Goal: Task Accomplishment & Management: Use online tool/utility

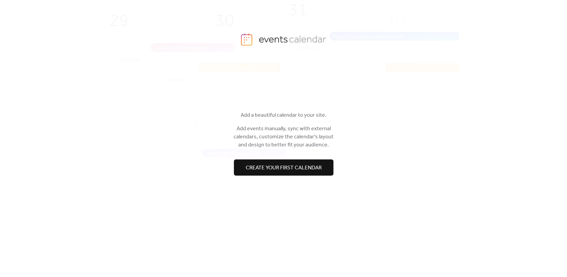
click at [290, 169] on span "Create your first calendar" at bounding box center [284, 168] width 76 height 8
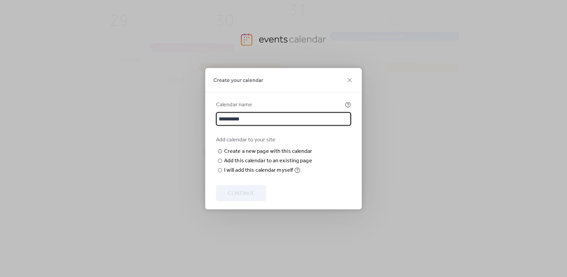
type input "**********"
click at [0, 0] on input "text" at bounding box center [0, 0] width 0 height 0
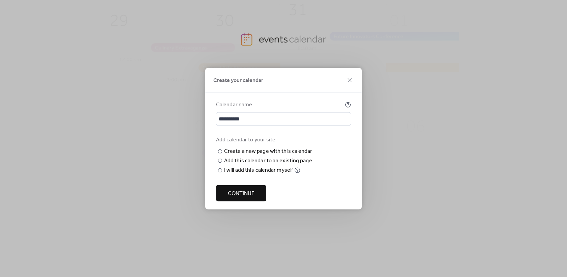
type input "**********"
click at [281, 165] on div "Add this calendar to an existing page" at bounding box center [268, 161] width 88 height 8
click at [0, 0] on span "Choose page" at bounding box center [0, 0] width 0 height 0
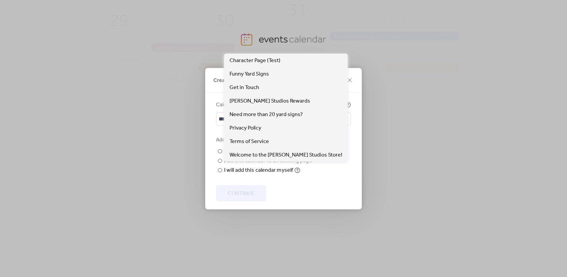
click at [207, 159] on div "**********" at bounding box center [283, 150] width 157 height 117
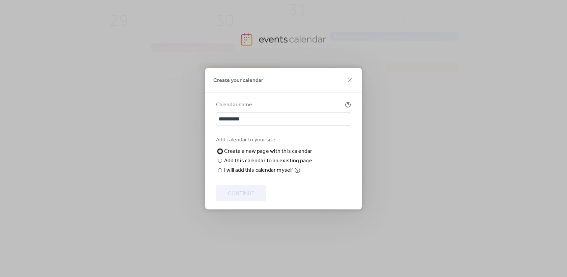
click at [226, 147] on div "Create a new page with this calendar" at bounding box center [268, 151] width 88 height 8
click at [244, 165] on div "Add this calendar to an existing page" at bounding box center [268, 161] width 88 height 8
click at [224, 147] on label "**********" at bounding box center [265, 151] width 98 height 8
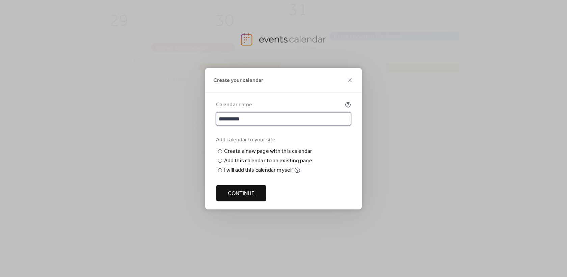
click at [230, 112] on input "**********" at bounding box center [283, 118] width 135 height 13
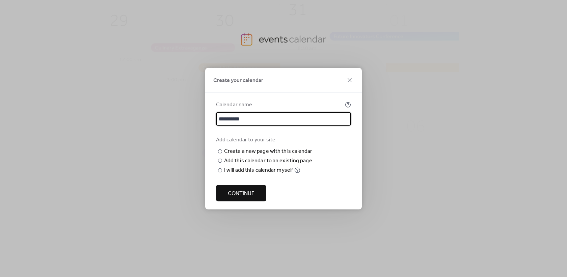
click at [261, 112] on input "**********" at bounding box center [283, 118] width 135 height 13
type input "**********"
click at [244, 197] on span "Continue" at bounding box center [241, 193] width 27 height 8
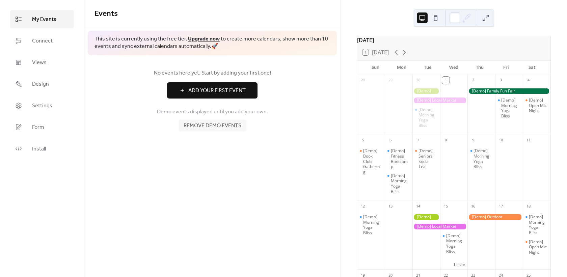
click at [199, 123] on span "Remove demo events" at bounding box center [213, 126] width 58 height 8
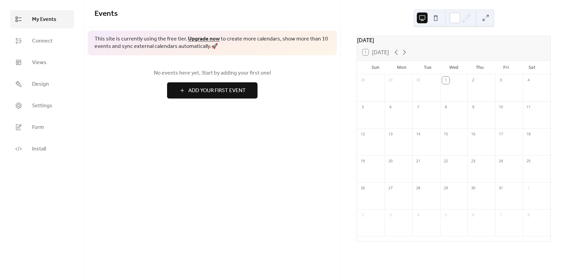
click at [188, 91] on span "Add Your First Event" at bounding box center [216, 91] width 57 height 8
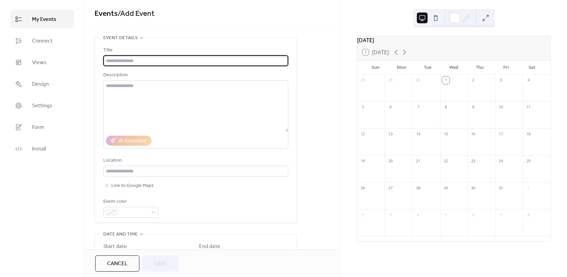
paste input "**********"
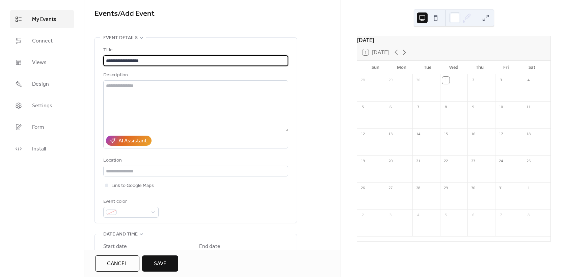
type input "**********"
click at [142, 82] on textarea at bounding box center [195, 105] width 185 height 51
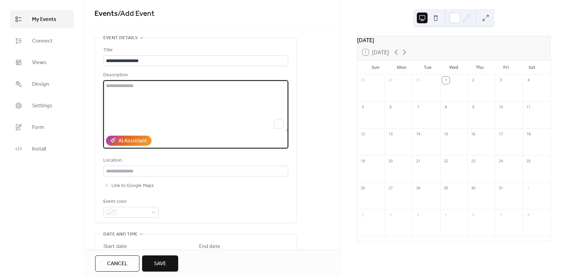
paste textarea "**********"
type textarea "**********"
click at [134, 168] on input "text" at bounding box center [195, 171] width 185 height 11
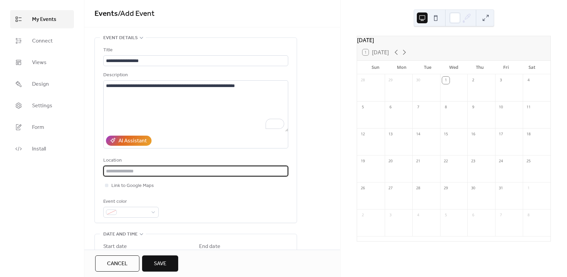
paste input "**********"
type input "**********"
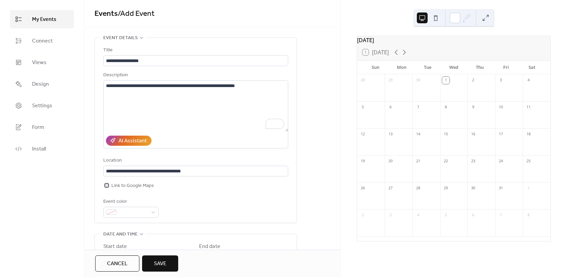
click at [107, 186] on div at bounding box center [106, 185] width 3 height 3
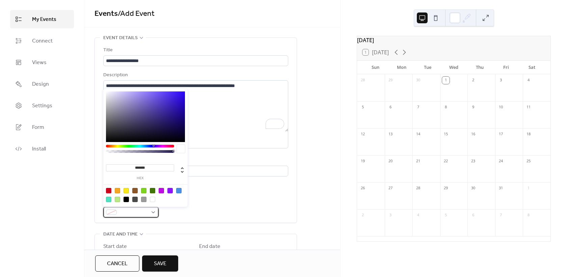
click at [138, 211] on span at bounding box center [133, 213] width 28 height 8
click at [126, 187] on div at bounding box center [146, 194] width 86 height 21
click at [127, 191] on div at bounding box center [125, 190] width 5 height 5
type input "*******"
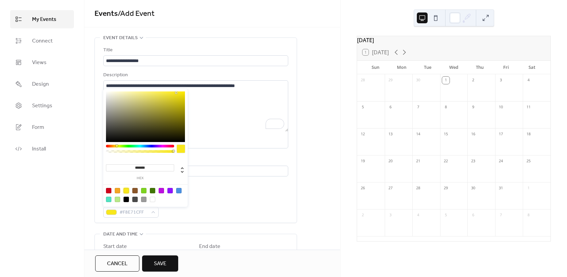
click at [226, 185] on div "Link to Google Maps" at bounding box center [195, 186] width 185 height 8
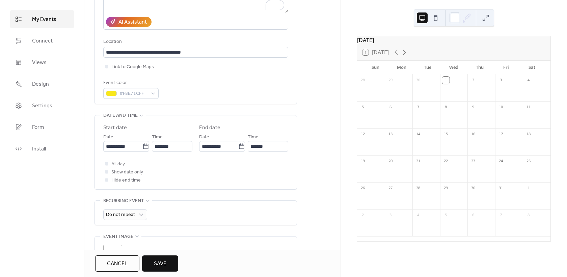
scroll to position [119, 0]
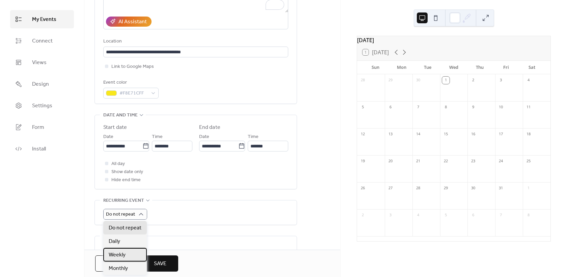
click at [136, 251] on div "Weekly" at bounding box center [125, 254] width 44 height 13
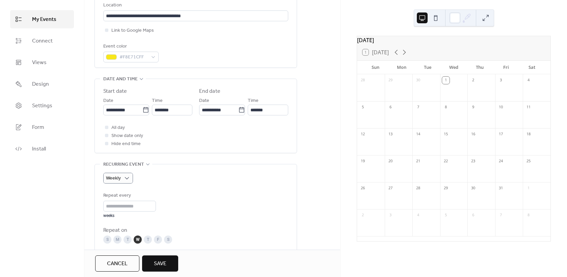
scroll to position [156, 0]
click at [166, 236] on div "S" at bounding box center [168, 239] width 8 height 8
click at [135, 236] on div "W" at bounding box center [138, 239] width 8 height 8
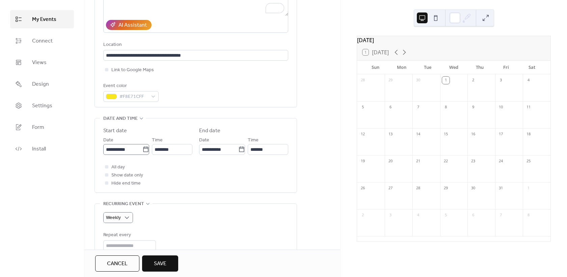
click at [144, 149] on icon at bounding box center [145, 149] width 7 height 7
click at [142, 149] on input "**********" at bounding box center [122, 149] width 39 height 11
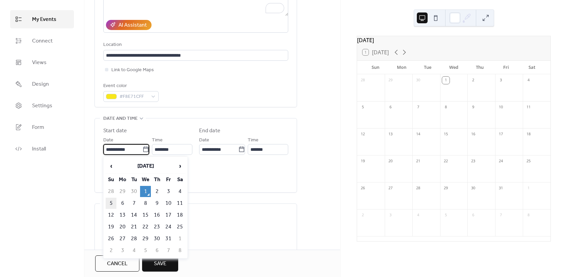
click at [109, 203] on td "5" at bounding box center [111, 203] width 11 height 11
type input "**********"
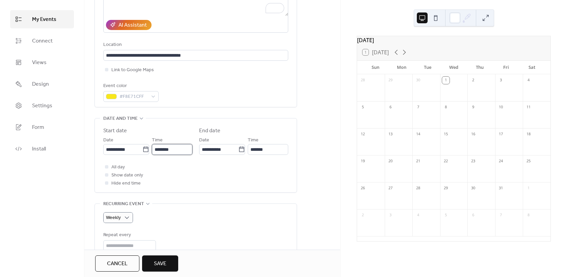
click at [170, 154] on input "********" at bounding box center [172, 149] width 40 height 11
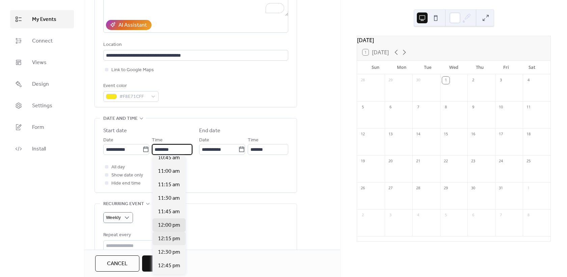
scroll to position [529, 0]
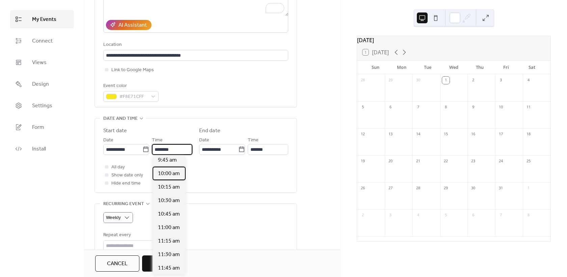
click at [171, 176] on span "10:00 am" at bounding box center [169, 174] width 22 height 8
type input "********"
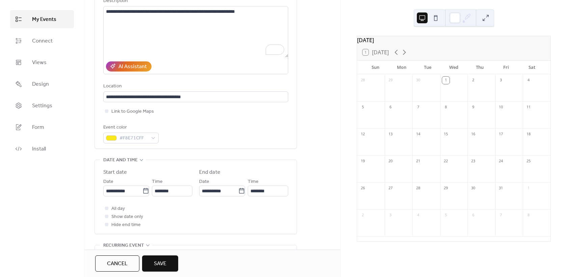
scroll to position [71, 0]
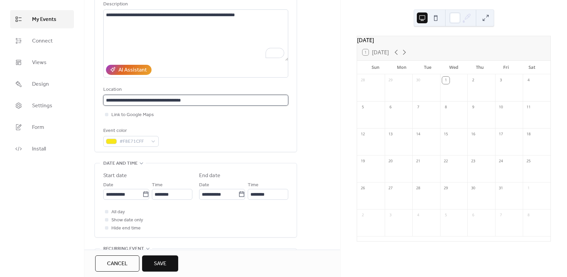
click at [161, 101] on input "**********" at bounding box center [195, 100] width 185 height 11
click at [162, 101] on input "**********" at bounding box center [195, 100] width 185 height 11
type input "**********"
click at [188, 120] on div "**********" at bounding box center [195, 60] width 185 height 171
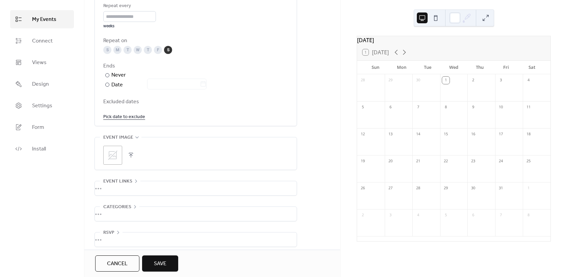
scroll to position [350, 0]
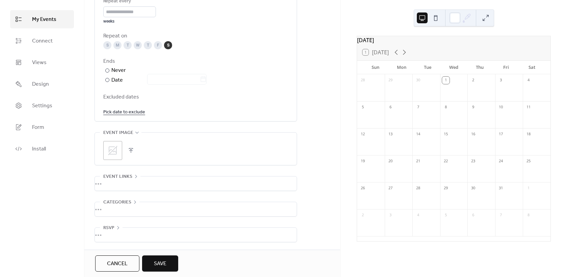
click at [131, 151] on button "button" at bounding box center [130, 150] width 9 height 9
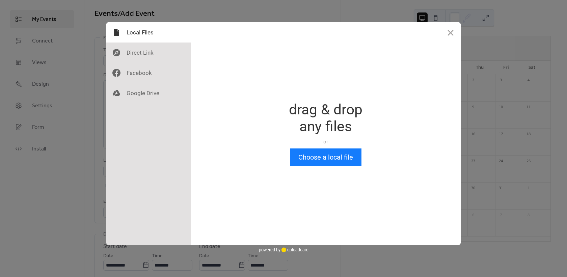
click at [336, 167] on div "Drop a file here drag & drop any files or Upload files from your computer Choos…" at bounding box center [326, 133] width 270 height 223
click at [323, 156] on button "Choose a local file" at bounding box center [326, 157] width 72 height 18
click at [332, 123] on div "drag & drop any files" at bounding box center [326, 118] width 74 height 34
click at [320, 155] on button "Choose a local file" at bounding box center [326, 157] width 72 height 18
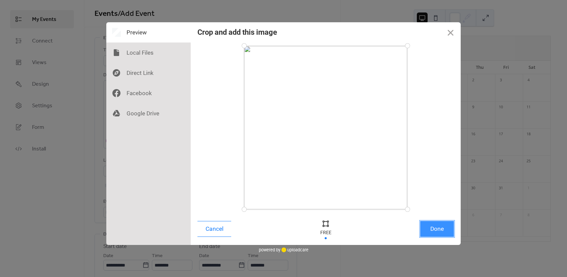
click at [434, 227] on button "Done" at bounding box center [437, 229] width 34 height 16
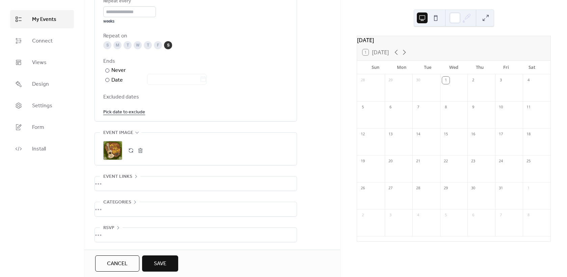
click at [134, 185] on div "•••" at bounding box center [196, 183] width 202 height 14
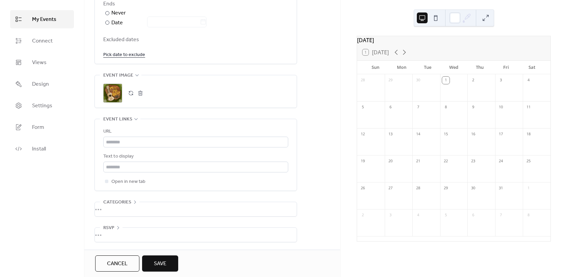
click at [129, 116] on span "Event links" at bounding box center [117, 119] width 29 height 8
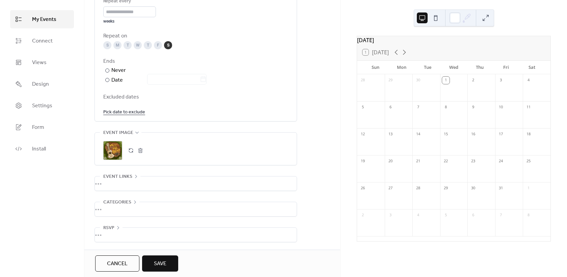
click at [117, 205] on div "•••" at bounding box center [196, 209] width 202 height 14
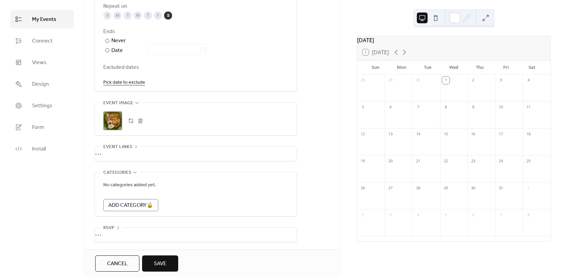
click at [71, 185] on div "My Events Connect Views Design Settings Form Install" at bounding box center [42, 138] width 84 height 277
click at [113, 237] on div "•••" at bounding box center [196, 235] width 202 height 14
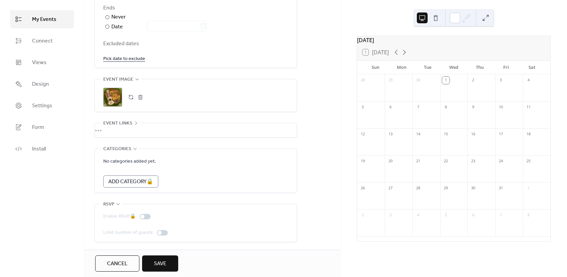
click at [165, 263] on span "Save" at bounding box center [160, 264] width 12 height 8
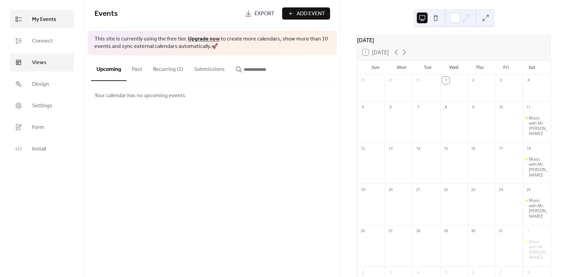
click at [19, 67] on link "Views" at bounding box center [42, 62] width 64 height 18
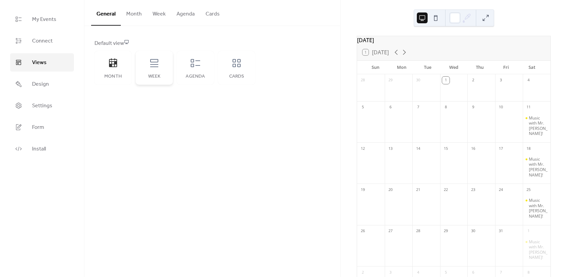
click at [154, 70] on div "Week" at bounding box center [154, 68] width 37 height 34
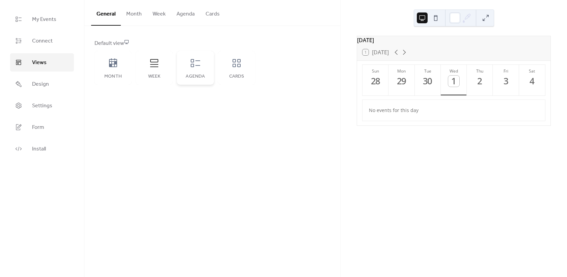
click at [199, 65] on icon at bounding box center [195, 63] width 9 height 8
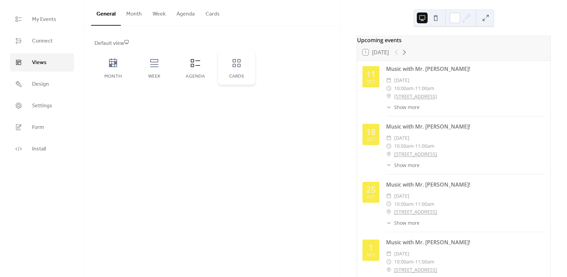
click at [233, 63] on icon at bounding box center [236, 63] width 11 height 11
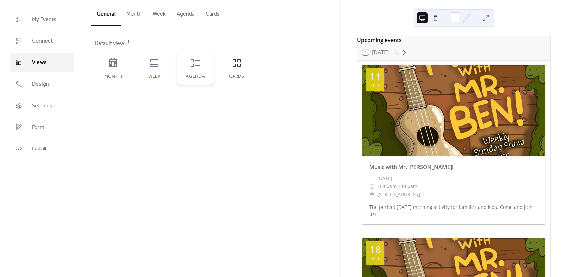
click at [189, 73] on div "Agenda" at bounding box center [195, 68] width 37 height 34
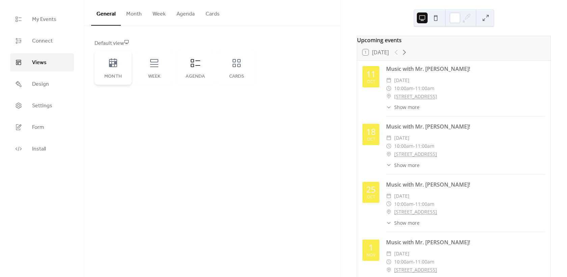
click at [125, 67] on div "Month" at bounding box center [112, 68] width 37 height 34
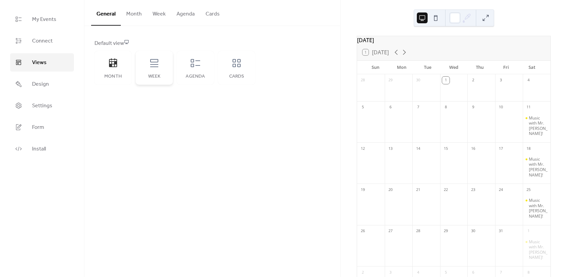
click at [152, 65] on icon at bounding box center [154, 63] width 11 height 11
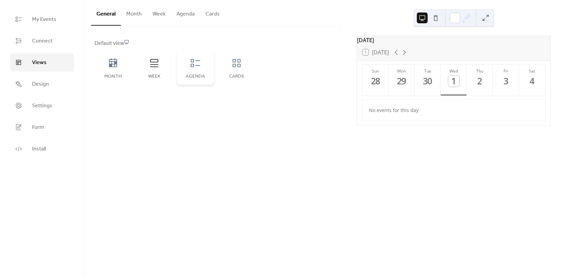
click at [196, 71] on div "Agenda" at bounding box center [195, 68] width 37 height 34
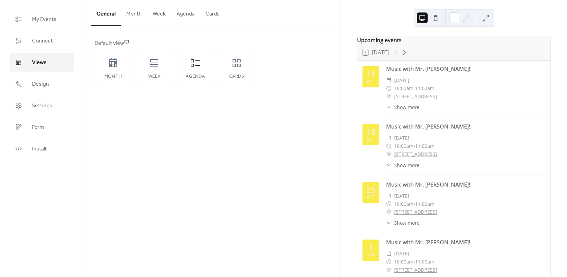
click at [131, 15] on button "Month" at bounding box center [134, 12] width 26 height 25
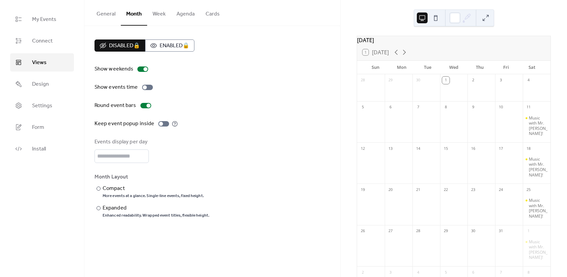
click at [158, 14] on button "Week" at bounding box center [159, 12] width 24 height 25
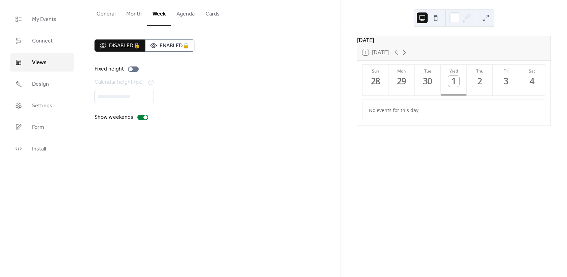
click at [182, 15] on button "Agenda" at bounding box center [185, 12] width 29 height 25
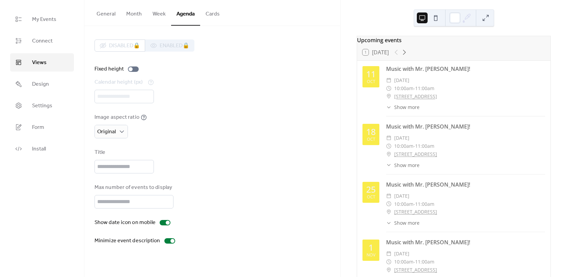
click at [221, 11] on button "Cards" at bounding box center [212, 12] width 25 height 25
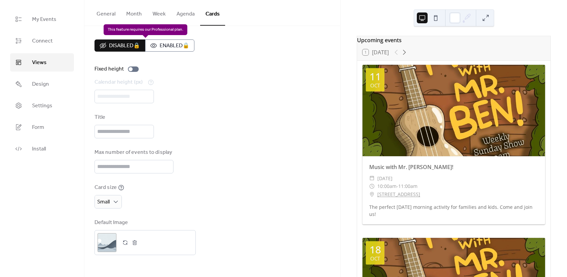
click at [164, 46] on div "Disabled 🔒 Enabled 🔒" at bounding box center [144, 45] width 100 height 12
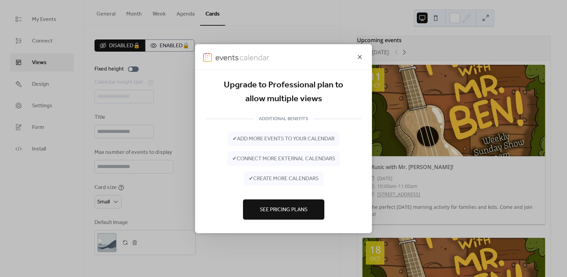
click at [358, 54] on icon at bounding box center [360, 57] width 8 height 8
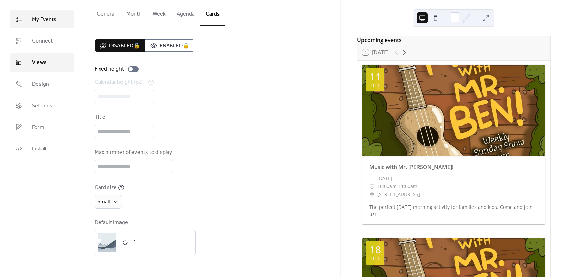
click at [49, 20] on span "My Events" at bounding box center [44, 20] width 24 height 8
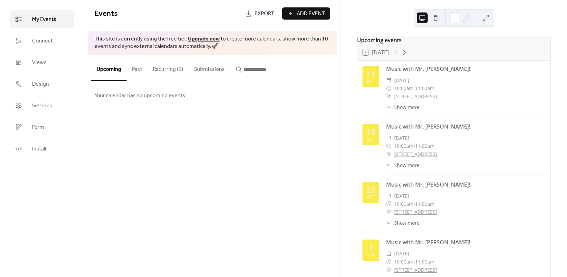
click at [139, 73] on button "Past" at bounding box center [137, 67] width 21 height 25
click at [159, 71] on button "Recurring (1)" at bounding box center [167, 67] width 41 height 25
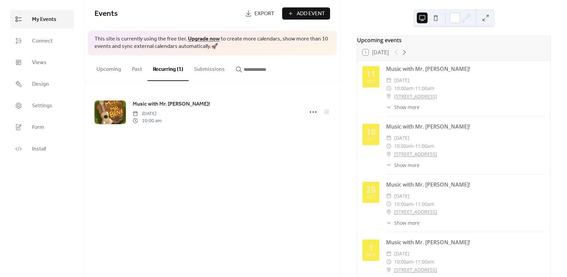
click at [208, 35] on link "Upgrade now" at bounding box center [204, 39] width 32 height 10
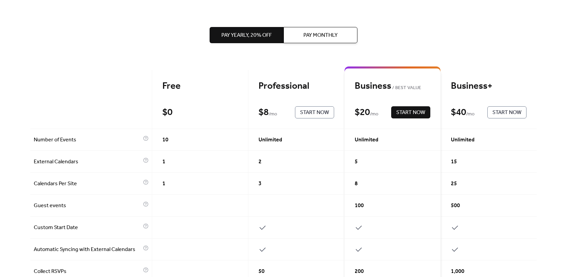
click at [307, 32] on span "Pay Monthly" at bounding box center [320, 35] width 34 height 8
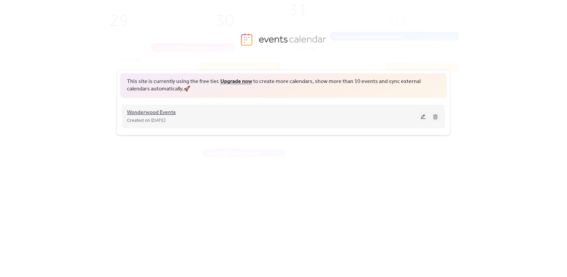
click at [172, 110] on span "Wonderwood Events" at bounding box center [151, 113] width 49 height 8
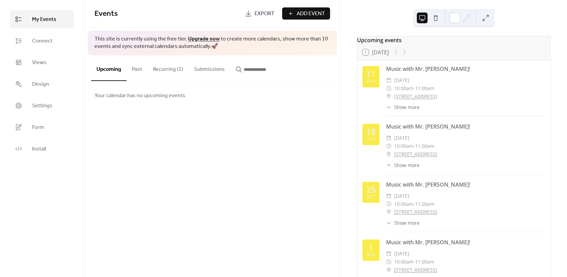
click at [137, 72] on button "Past" at bounding box center [137, 67] width 21 height 25
click at [160, 73] on button "Recurring (1)" at bounding box center [167, 67] width 41 height 25
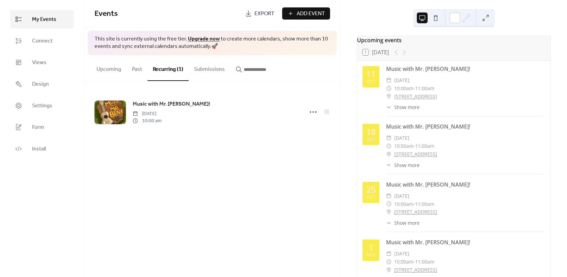
click at [198, 75] on button "Submissions" at bounding box center [210, 67] width 42 height 25
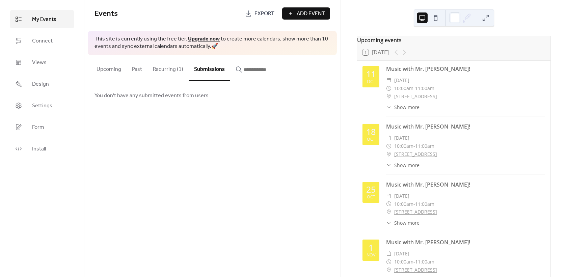
click at [260, 73] on input "button" at bounding box center [264, 69] width 40 height 8
click at [51, 106] on span "Settings" at bounding box center [42, 106] width 20 height 8
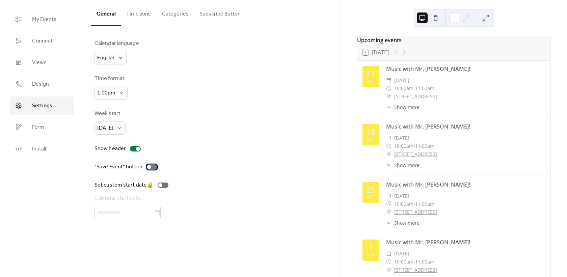
click at [151, 165] on div at bounding box center [151, 166] width 11 height 5
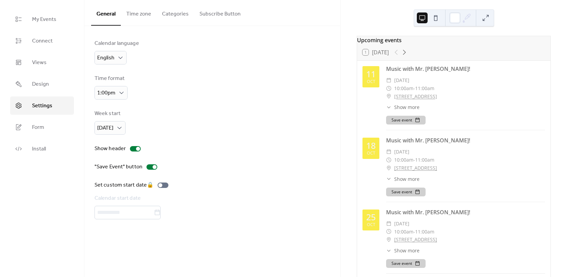
click at [485, 18] on button at bounding box center [485, 17] width 11 height 11
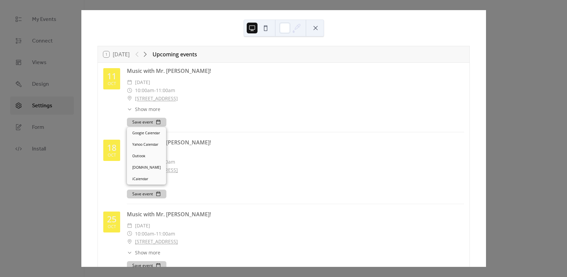
click at [147, 121] on button "Save event" at bounding box center [146, 122] width 39 height 9
click at [143, 135] on link "Google Calendar" at bounding box center [146, 132] width 39 height 11
click at [151, 192] on button "Save event" at bounding box center [146, 194] width 39 height 9
click at [317, 29] on button at bounding box center [315, 28] width 11 height 11
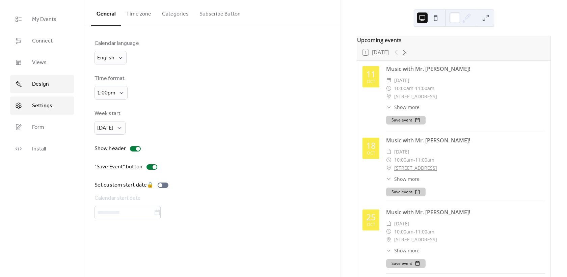
click at [42, 84] on span "Design" at bounding box center [40, 84] width 17 height 8
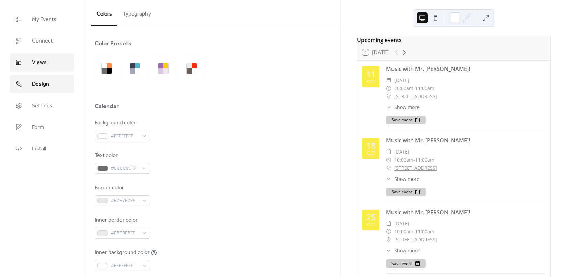
click at [40, 63] on span "Views" at bounding box center [39, 63] width 15 height 8
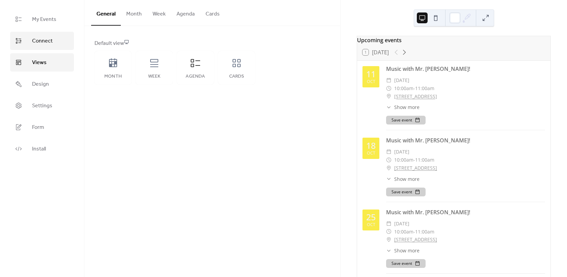
click at [42, 40] on span "Connect" at bounding box center [42, 41] width 21 height 8
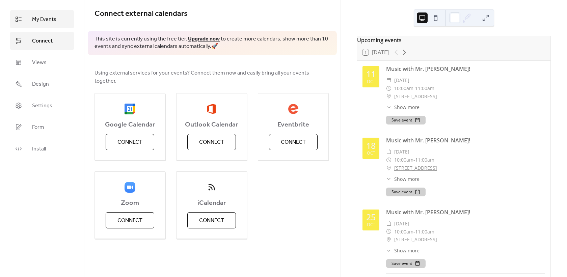
click at [38, 24] on span "My Events" at bounding box center [44, 20] width 24 height 8
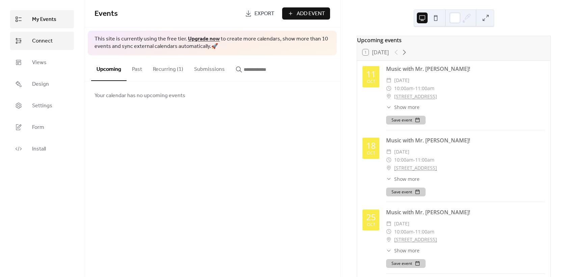
click at [60, 40] on link "Connect" at bounding box center [42, 41] width 64 height 18
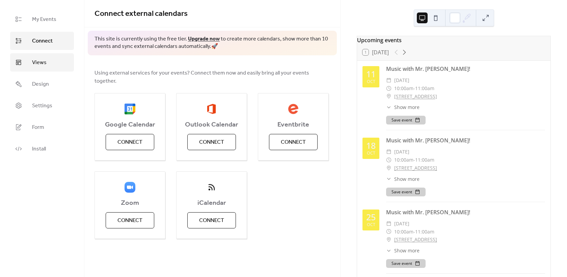
click at [48, 54] on link "Views" at bounding box center [42, 62] width 64 height 18
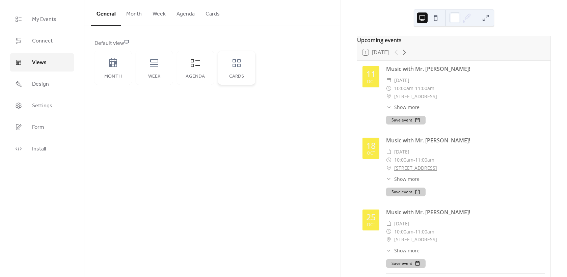
click at [235, 73] on div "Cards" at bounding box center [236, 68] width 37 height 34
click at [233, 65] on icon at bounding box center [236, 63] width 8 height 8
click at [189, 66] on div "Agenda" at bounding box center [195, 68] width 37 height 34
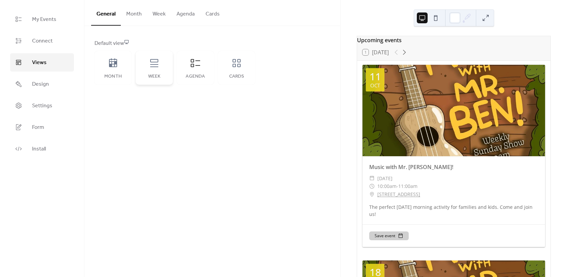
click at [160, 67] on div "Week" at bounding box center [154, 68] width 37 height 34
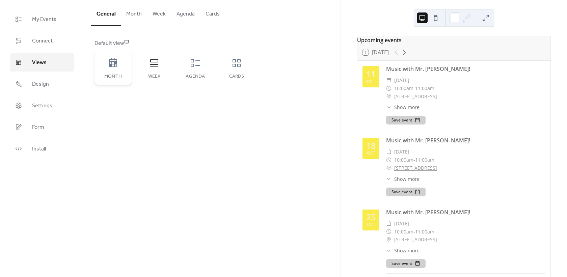
click at [119, 69] on div "Month" at bounding box center [112, 68] width 37 height 34
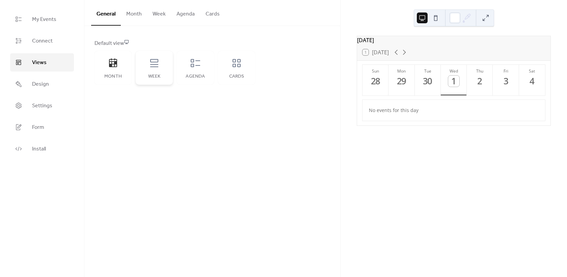
click at [149, 68] on icon at bounding box center [154, 63] width 11 height 11
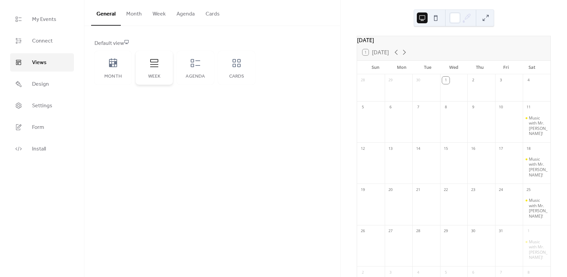
click at [149, 68] on icon at bounding box center [154, 63] width 11 height 11
click at [248, 82] on div "Cards" at bounding box center [236, 68] width 37 height 34
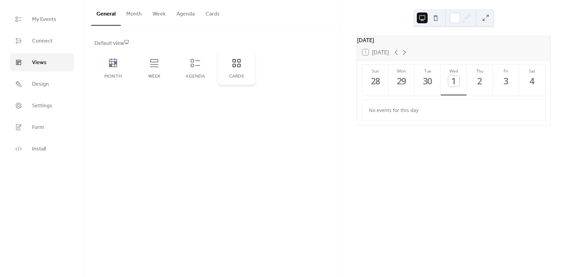
click at [248, 82] on div "Cards" at bounding box center [236, 68] width 37 height 34
click at [241, 67] on icon at bounding box center [236, 63] width 11 height 11
click at [193, 66] on icon at bounding box center [195, 63] width 9 height 8
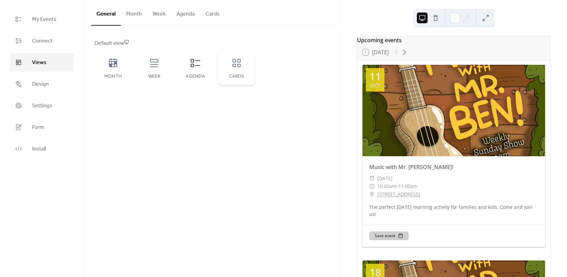
click at [238, 75] on div "Cards" at bounding box center [237, 76] width 24 height 5
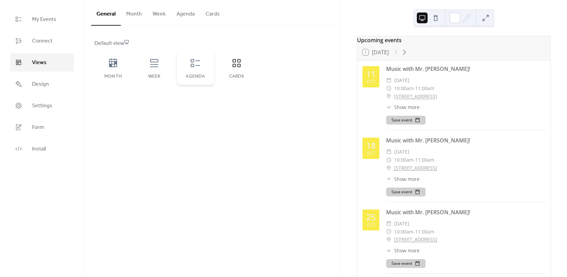
click at [196, 60] on icon at bounding box center [195, 63] width 9 height 8
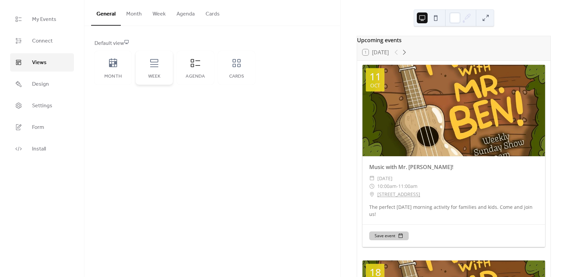
click at [159, 67] on icon at bounding box center [154, 63] width 11 height 11
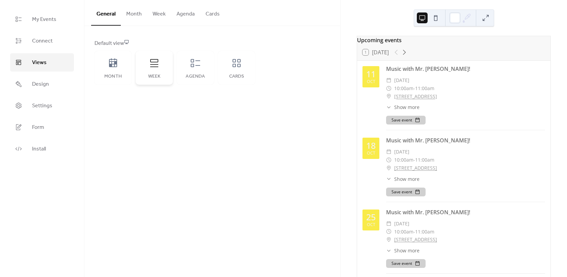
click at [159, 67] on icon at bounding box center [154, 63] width 11 height 11
click at [195, 70] on div "Agenda" at bounding box center [195, 68] width 37 height 34
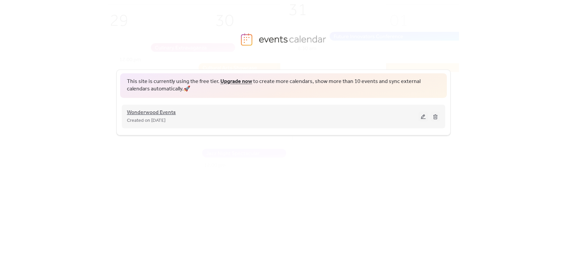
click at [160, 115] on span "Wonderwood Events" at bounding box center [151, 113] width 49 height 8
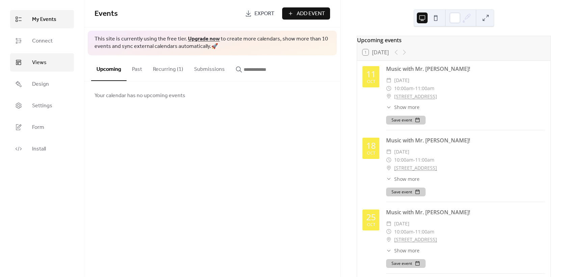
click at [35, 55] on link "Views" at bounding box center [42, 62] width 64 height 18
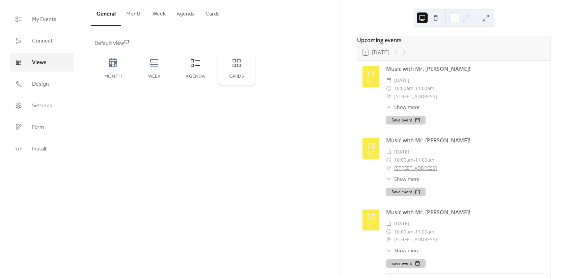
click at [237, 71] on div "Cards" at bounding box center [236, 68] width 37 height 34
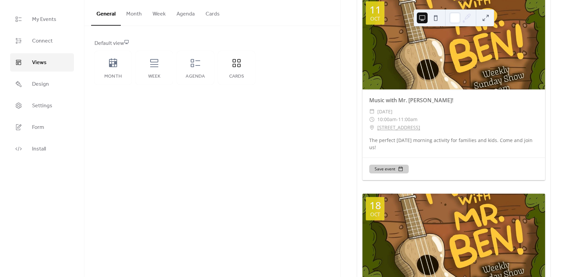
scroll to position [9, 0]
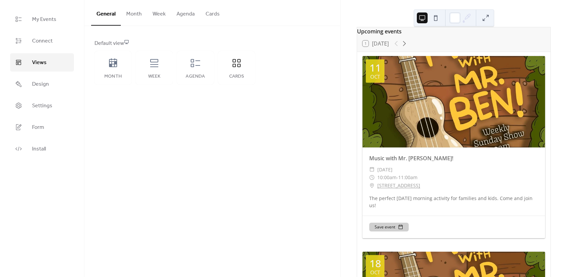
click at [305, 46] on div "Default view" at bounding box center [211, 43] width 234 height 8
click at [43, 18] on span "My Events" at bounding box center [44, 20] width 24 height 8
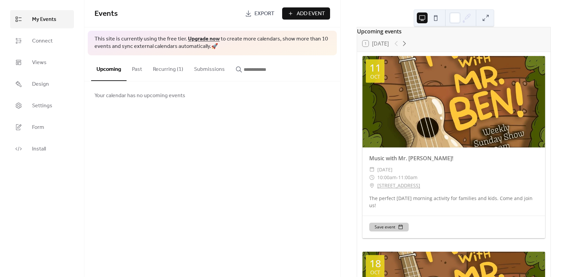
click at [40, 17] on span "My Events" at bounding box center [44, 20] width 24 height 8
click at [47, 85] on span "Design" at bounding box center [40, 84] width 17 height 8
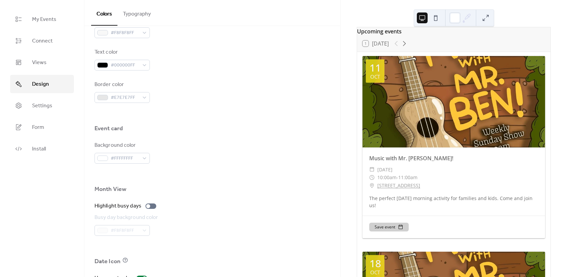
scroll to position [403, 0]
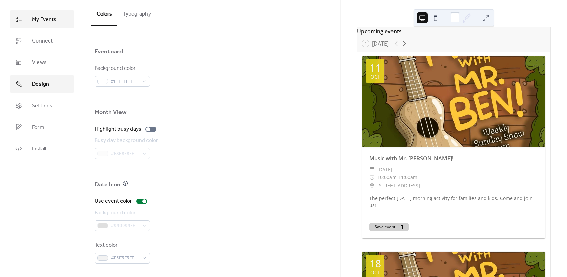
click at [43, 21] on span "My Events" at bounding box center [44, 20] width 24 height 8
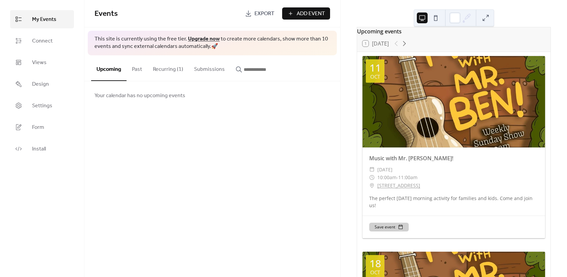
click at [201, 37] on link "Upgrade now" at bounding box center [204, 39] width 32 height 10
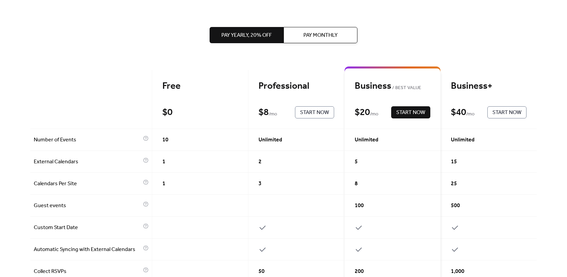
click at [302, 34] on button "Pay Monthly" at bounding box center [320, 35] width 74 height 16
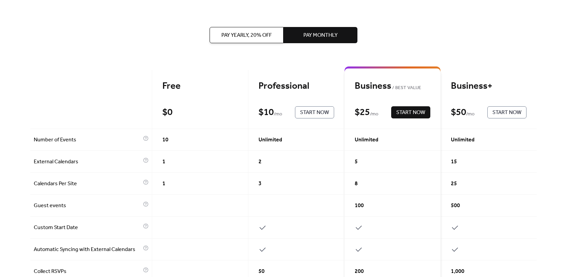
click at [322, 121] on div "Professional $ 10 / mo Start Now" at bounding box center [296, 99] width 96 height 59
click at [320, 115] on span "Start Now" at bounding box center [314, 113] width 29 height 8
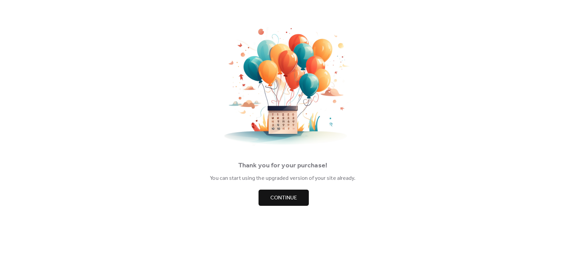
click at [274, 197] on span "Continue" at bounding box center [283, 198] width 27 height 8
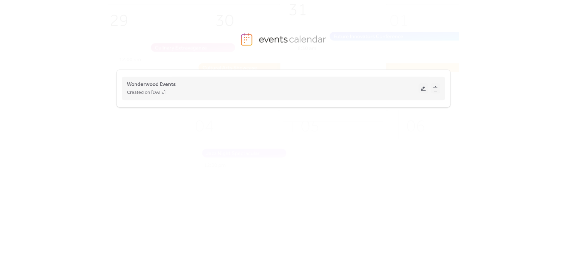
click at [291, 85] on div "Wonderwood Events Created on 1-Oct-2025" at bounding box center [273, 88] width 292 height 16
click at [319, 80] on div "Wonderwood Events Created on 1-Oct-2025" at bounding box center [283, 88] width 313 height 27
click at [160, 89] on span "Created on [DATE]" at bounding box center [146, 93] width 38 height 8
click at [159, 84] on span "Wonderwood Events" at bounding box center [151, 85] width 49 height 8
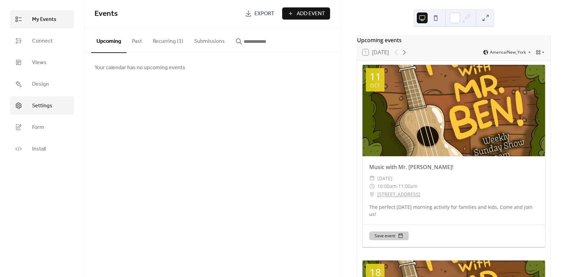
click at [52, 101] on link "Settings" at bounding box center [42, 106] width 64 height 18
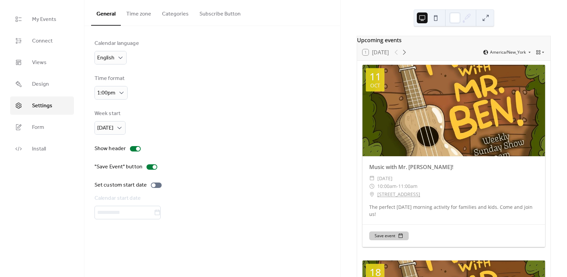
click at [45, 96] on ul "My Events Connect Views Design Settings Form Install" at bounding box center [42, 84] width 64 height 148
click at [38, 123] on span "Form" at bounding box center [38, 127] width 12 height 8
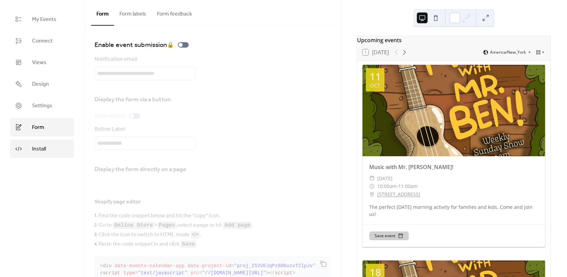
click at [26, 150] on link "Install" at bounding box center [42, 149] width 64 height 18
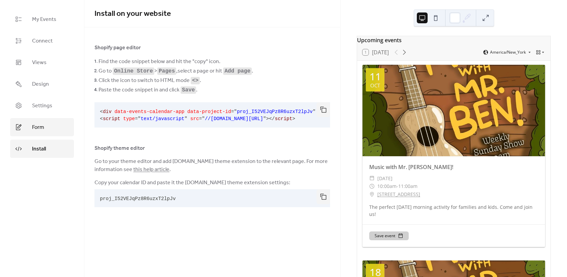
click at [33, 126] on span "Form" at bounding box center [38, 127] width 12 height 8
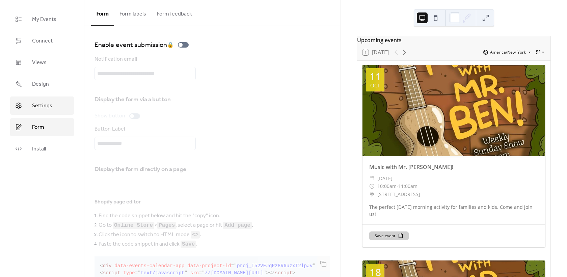
click at [34, 108] on span "Settings" at bounding box center [42, 106] width 20 height 8
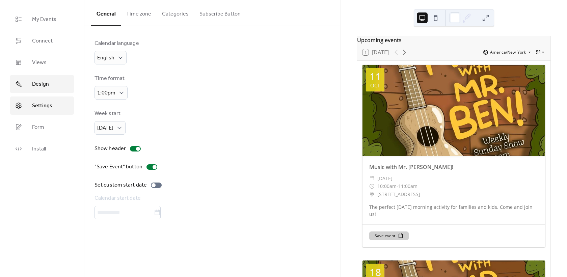
click at [36, 82] on span "Design" at bounding box center [40, 84] width 17 height 8
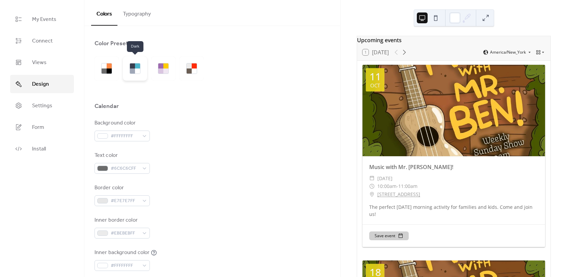
click at [134, 70] on div at bounding box center [132, 70] width 5 height 5
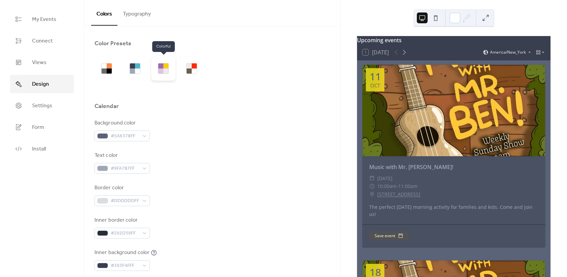
click at [162, 70] on div at bounding box center [160, 70] width 5 height 5
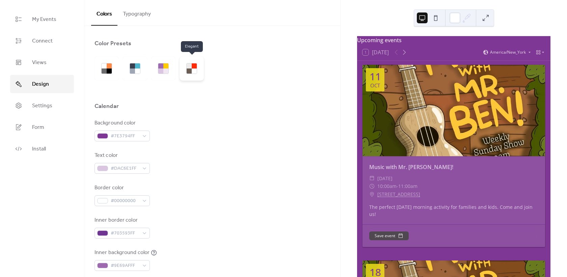
click at [181, 70] on div at bounding box center [192, 68] width 24 height 24
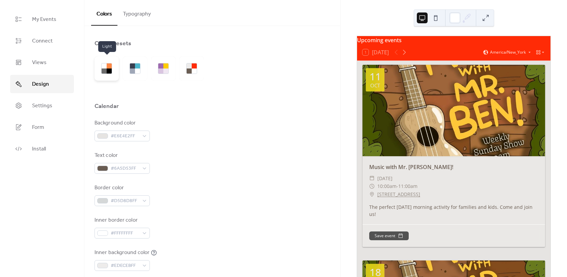
click at [111, 66] on div at bounding box center [109, 65] width 5 height 5
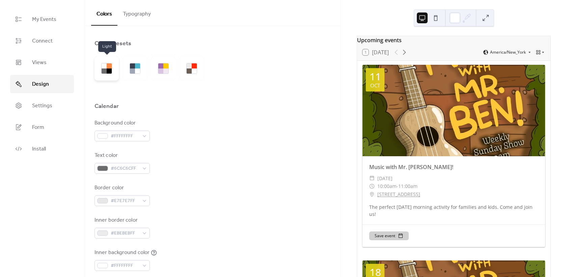
click at [111, 66] on div at bounding box center [109, 65] width 5 height 5
click at [131, 70] on div at bounding box center [132, 70] width 5 height 5
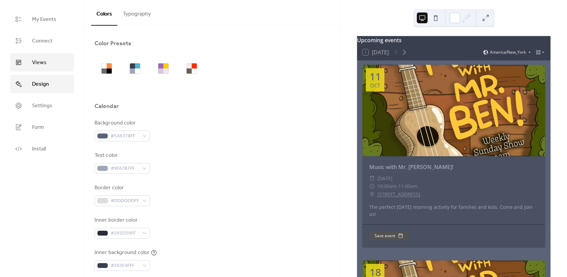
click at [50, 65] on link "Views" at bounding box center [42, 62] width 64 height 18
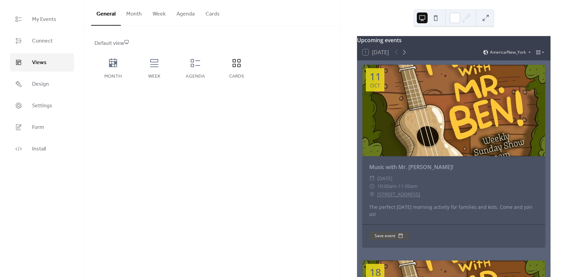
click at [132, 19] on button "Month" at bounding box center [134, 12] width 26 height 25
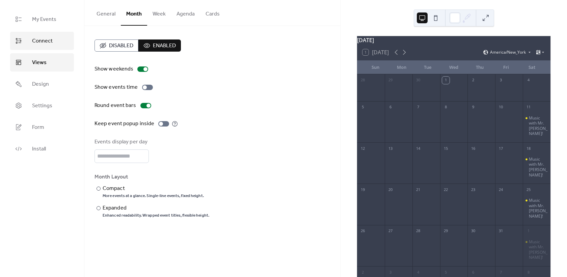
click at [47, 41] on span "Connect" at bounding box center [42, 41] width 21 height 8
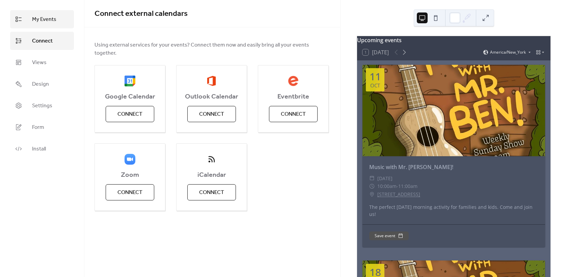
click at [44, 27] on link "My Events" at bounding box center [42, 19] width 64 height 18
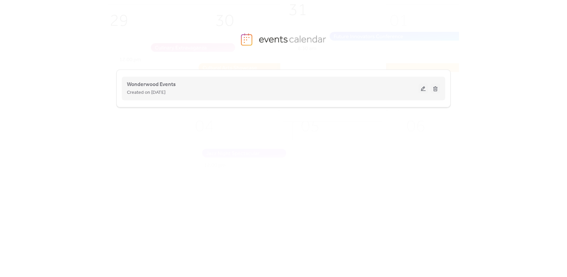
click at [422, 90] on button at bounding box center [422, 88] width 9 height 10
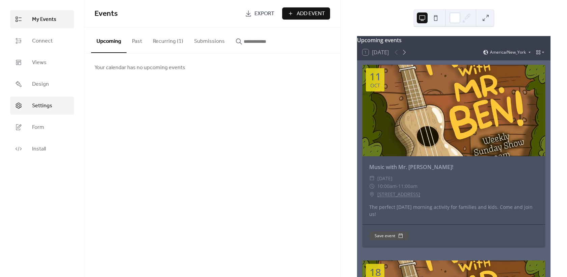
click at [33, 110] on span "Settings" at bounding box center [42, 106] width 20 height 8
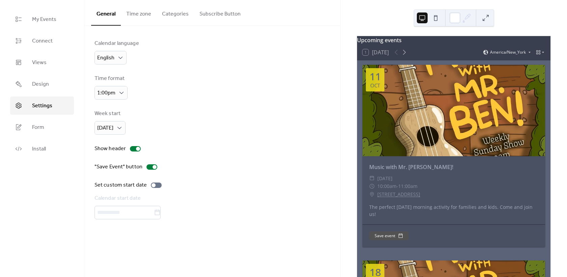
click at [145, 13] on button "Time zone" at bounding box center [139, 12] width 36 height 25
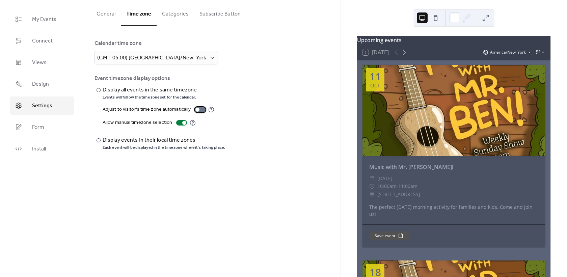
click at [195, 109] on div at bounding box center [197, 110] width 4 height 4
click at [162, 52] on div "(GMT-05:00) [GEOGRAPHIC_DATA]/New_York" at bounding box center [156, 57] width 124 height 13
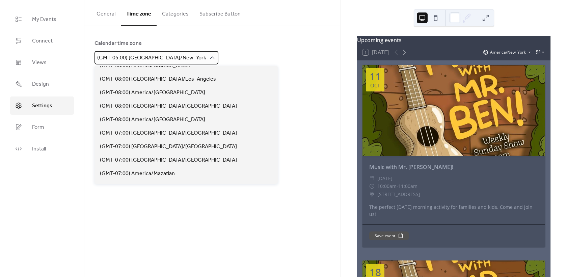
scroll to position [195, 0]
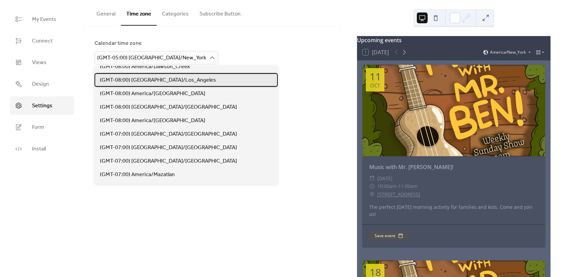
click at [140, 79] on span "(GMT-08:00) America/Los_Angeles" at bounding box center [158, 80] width 116 height 8
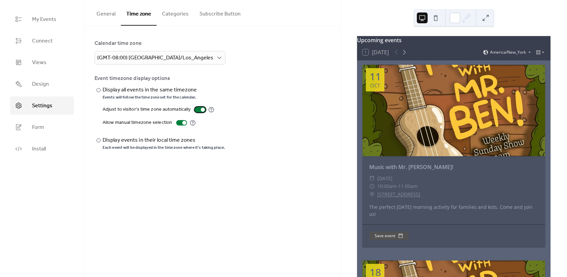
click at [201, 107] on div at bounding box center [200, 109] width 11 height 5
click at [181, 124] on div at bounding box center [181, 122] width 11 height 5
click at [231, 92] on div "​ Display all events in the same timezone Events will follow the time zone set …" at bounding box center [212, 118] width 236 height 64
click at [43, 84] on span "Design" at bounding box center [40, 84] width 17 height 8
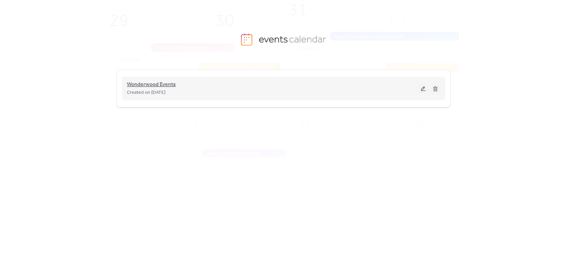
click at [142, 85] on span "Wonderwood Events" at bounding box center [151, 85] width 49 height 8
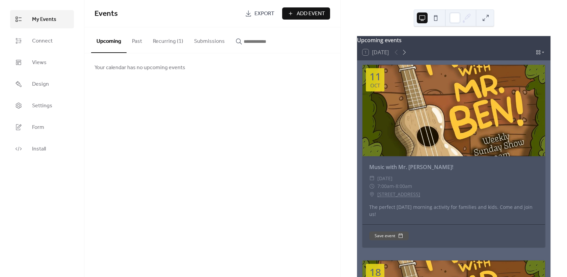
click at [266, 82] on div "Events Export Add Event Upcoming Past Recurring (1) Submissions Your calendar h…" at bounding box center [212, 138] width 256 height 277
click at [41, 44] on span "Connect" at bounding box center [42, 41] width 21 height 8
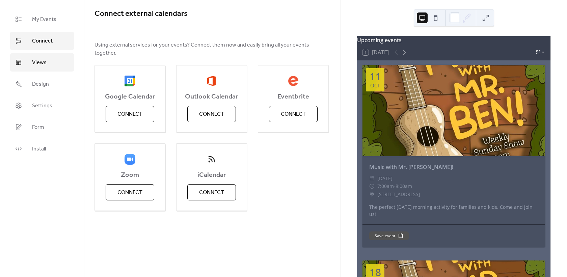
click at [37, 62] on span "Views" at bounding box center [39, 63] width 15 height 8
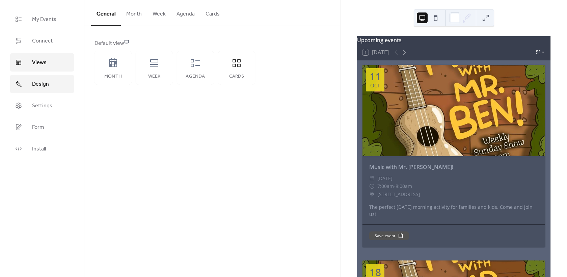
click at [37, 82] on span "Design" at bounding box center [40, 84] width 17 height 8
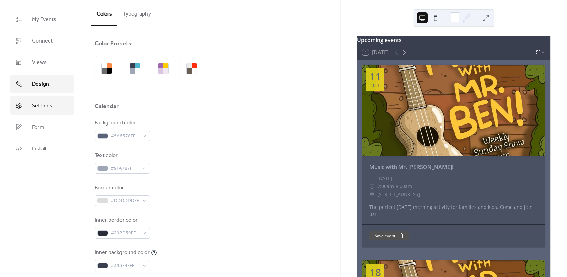
click at [39, 100] on link "Settings" at bounding box center [42, 106] width 64 height 18
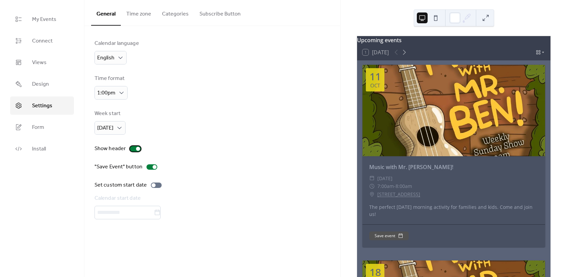
click at [134, 149] on div at bounding box center [135, 148] width 11 height 5
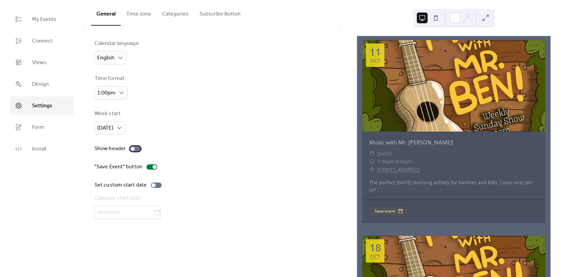
click at [138, 149] on div at bounding box center [135, 148] width 11 height 5
click at [140, 10] on button "Time zone" at bounding box center [139, 12] width 36 height 25
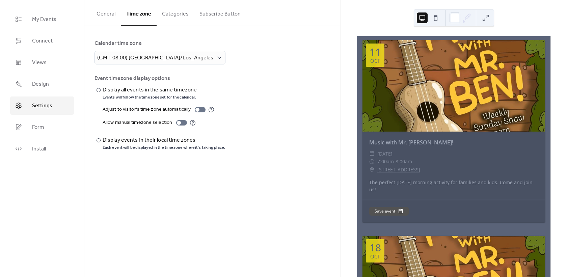
click at [169, 16] on button "Categories" at bounding box center [175, 12] width 37 height 25
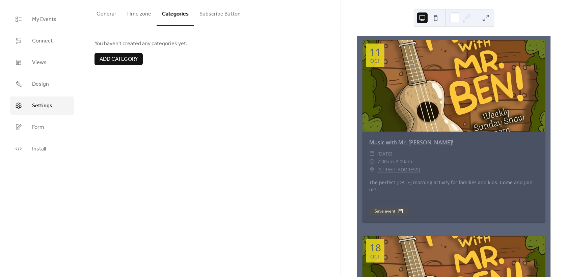
click at [214, 19] on button "Subscribe Button" at bounding box center [220, 12] width 52 height 25
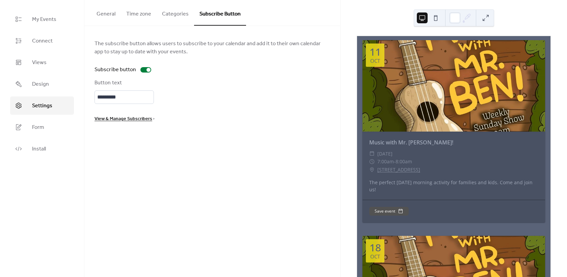
click at [183, 13] on button "Categories" at bounding box center [175, 12] width 37 height 25
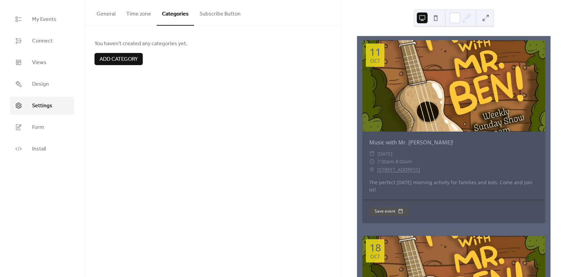
click at [107, 60] on span "Add category" at bounding box center [119, 59] width 38 height 8
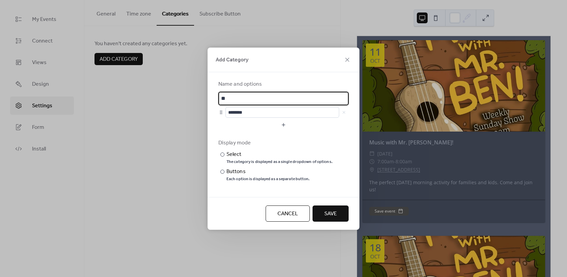
type input "*"
type input "**********"
click at [263, 109] on input "********" at bounding box center [282, 112] width 114 height 11
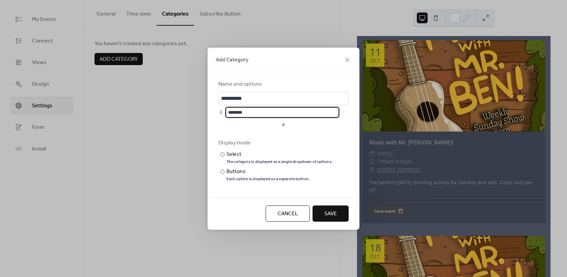
click at [299, 112] on input "********" at bounding box center [282, 112] width 114 height 11
click at [344, 114] on div "********" at bounding box center [286, 112] width 123 height 11
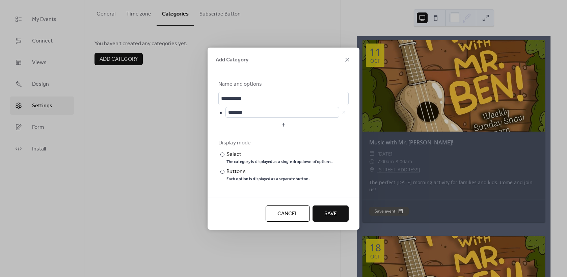
click at [344, 110] on div "********" at bounding box center [286, 112] width 123 height 11
click at [284, 206] on button "Cancel" at bounding box center [288, 213] width 44 height 16
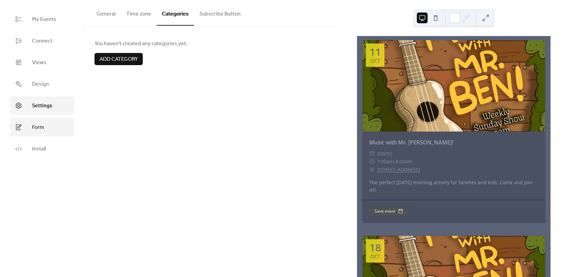
click at [37, 134] on link "Form" at bounding box center [42, 127] width 64 height 18
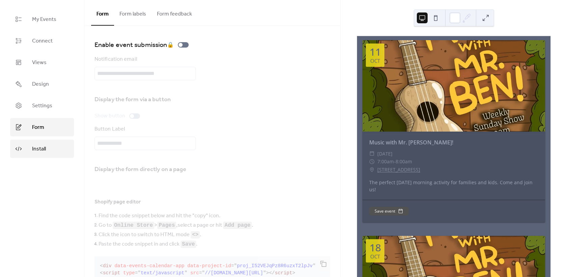
click at [40, 148] on span "Install" at bounding box center [39, 149] width 14 height 8
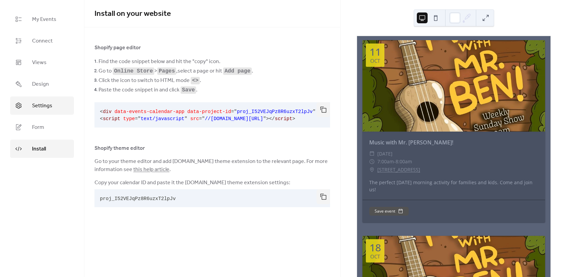
click at [37, 114] on link "Settings" at bounding box center [42, 106] width 64 height 18
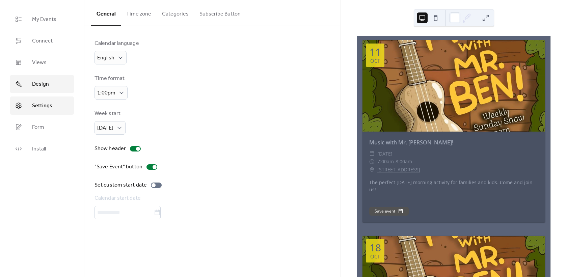
click at [38, 82] on span "Design" at bounding box center [40, 84] width 17 height 8
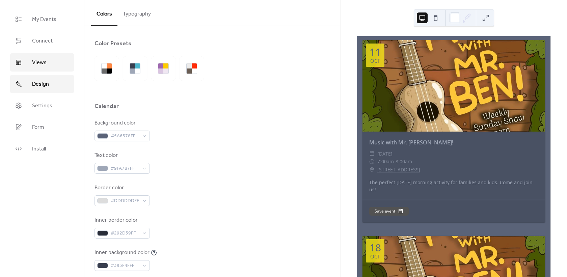
click at [38, 64] on span "Views" at bounding box center [39, 63] width 15 height 8
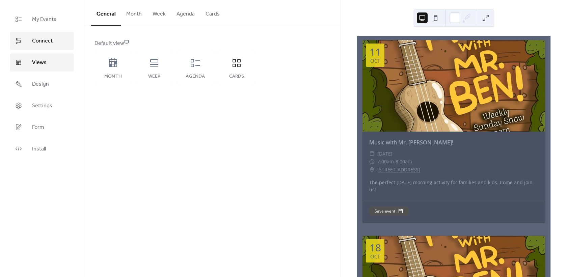
click at [37, 44] on span "Connect" at bounding box center [42, 41] width 21 height 8
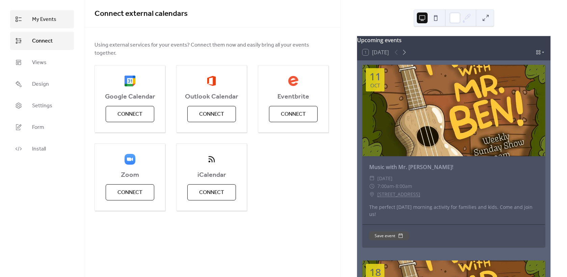
click at [37, 25] on link "My Events" at bounding box center [42, 19] width 64 height 18
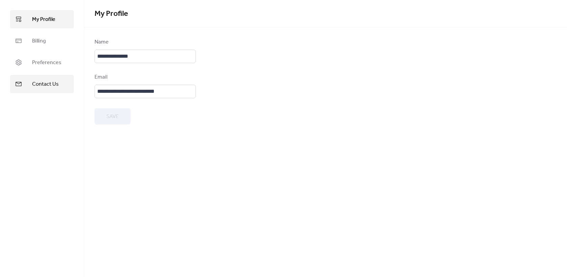
click at [23, 81] on link "Contact Us" at bounding box center [42, 84] width 64 height 18
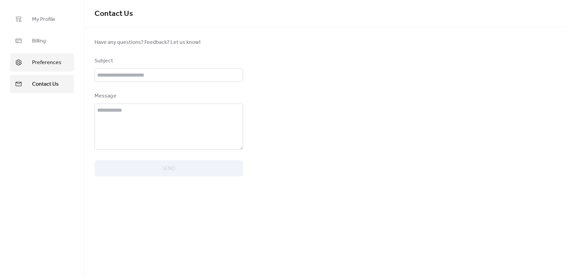
click at [25, 59] on link "Preferences" at bounding box center [42, 62] width 64 height 18
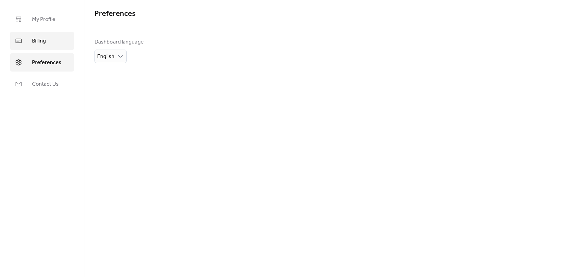
click at [29, 42] on link "Billing" at bounding box center [42, 41] width 64 height 18
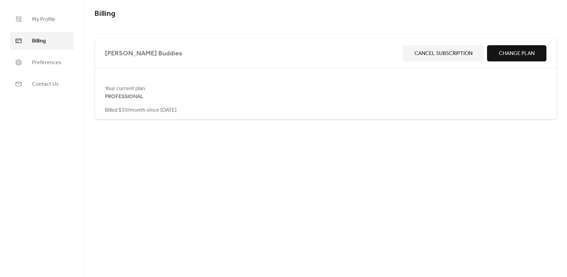
click at [28, 28] on ul "My Profile Billing Preferences Contact Us" at bounding box center [42, 51] width 64 height 83
click at [29, 23] on link "My Profile" at bounding box center [42, 19] width 64 height 18
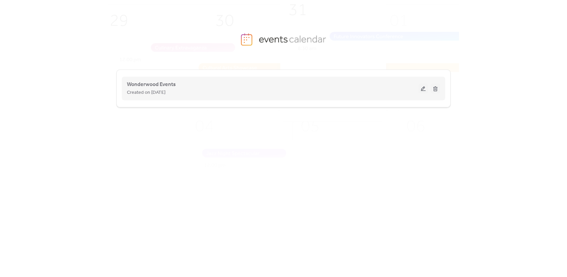
click at [424, 88] on button at bounding box center [422, 88] width 9 height 10
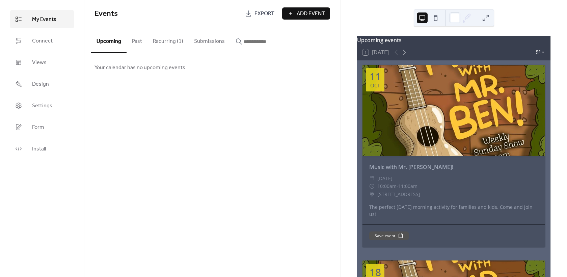
click at [155, 41] on button "Recurring (1)" at bounding box center [167, 39] width 41 height 25
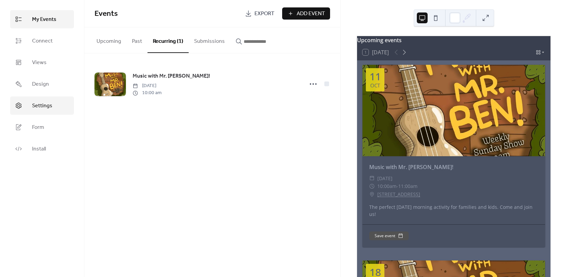
click at [36, 104] on span "Settings" at bounding box center [42, 106] width 20 height 8
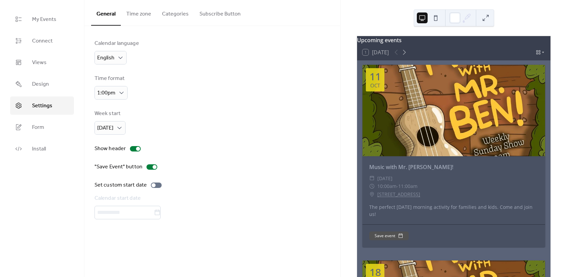
click at [175, 15] on button "Categories" at bounding box center [175, 12] width 37 height 25
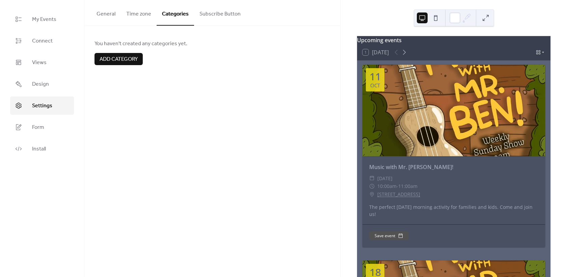
click at [215, 13] on button "Subscribe Button" at bounding box center [220, 12] width 52 height 25
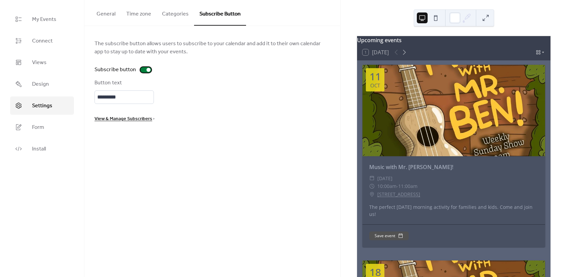
click at [147, 70] on div at bounding box center [148, 70] width 4 height 4
click at [147, 70] on div at bounding box center [145, 69] width 11 height 5
click at [147, 70] on div at bounding box center [148, 70] width 4 height 4
click at [189, 65] on div "The subscribe button allows users to subscribe to your calendar and add it to t…" at bounding box center [212, 80] width 236 height 83
click at [165, 14] on button "Categories" at bounding box center [175, 12] width 37 height 25
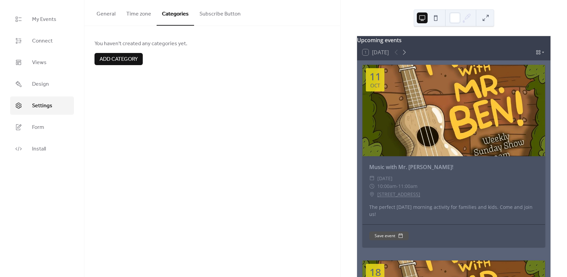
click at [127, 13] on button "Time zone" at bounding box center [139, 12] width 36 height 25
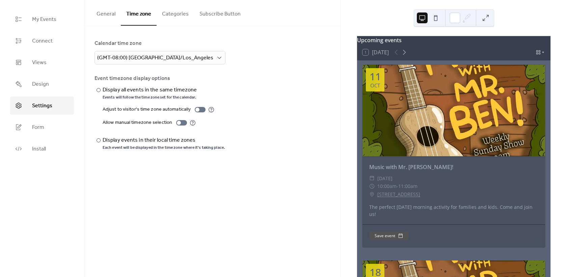
click at [108, 13] on button "General" at bounding box center [106, 12] width 30 height 25
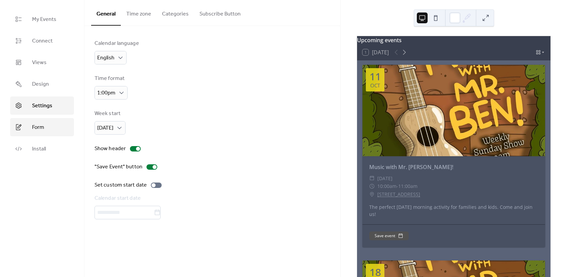
click at [48, 129] on link "Form" at bounding box center [42, 127] width 64 height 18
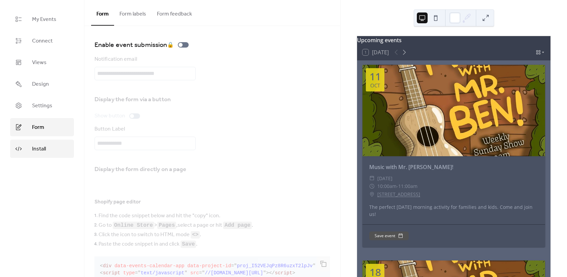
click at [44, 142] on link "Install" at bounding box center [42, 149] width 64 height 18
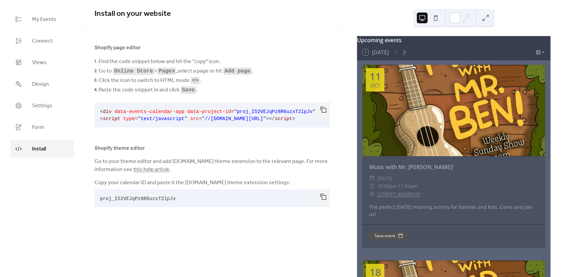
click at [47, 74] on ul "My Events Connect Views Design Settings Form Install" at bounding box center [42, 84] width 64 height 148
click at [45, 87] on span "Design" at bounding box center [40, 84] width 17 height 8
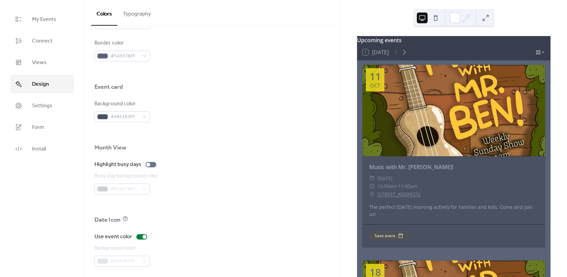
scroll to position [403, 0]
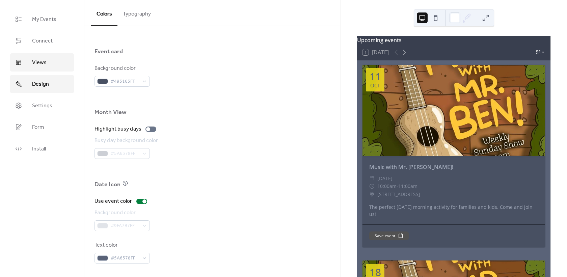
click at [51, 59] on link "Views" at bounding box center [42, 62] width 64 height 18
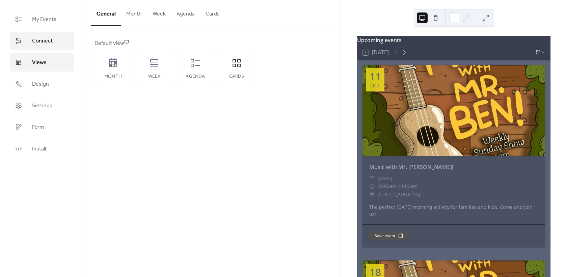
click at [42, 37] on span "Connect" at bounding box center [42, 41] width 21 height 8
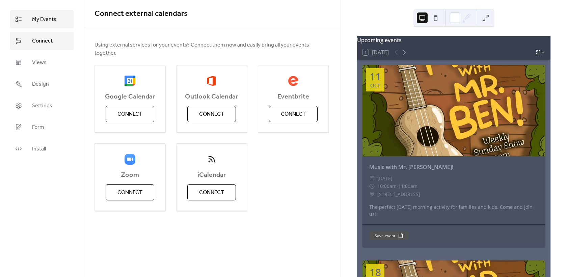
click at [42, 24] on span "My Events" at bounding box center [44, 20] width 24 height 8
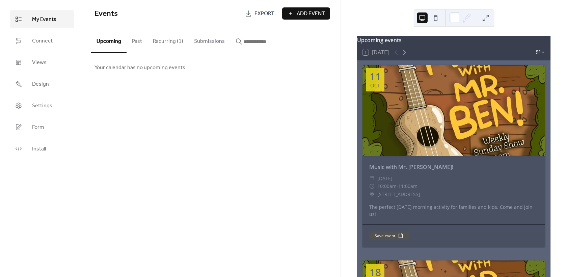
click at [133, 41] on button "Past" at bounding box center [137, 39] width 21 height 25
click at [153, 38] on button "Recurring (1)" at bounding box center [167, 39] width 41 height 25
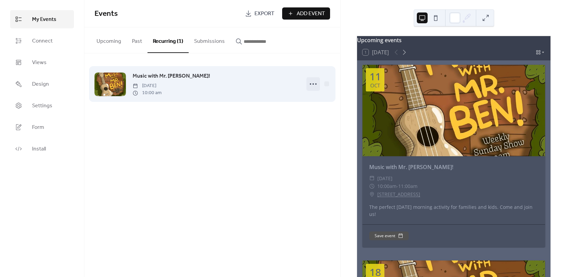
click at [315, 85] on icon at bounding box center [313, 84] width 11 height 11
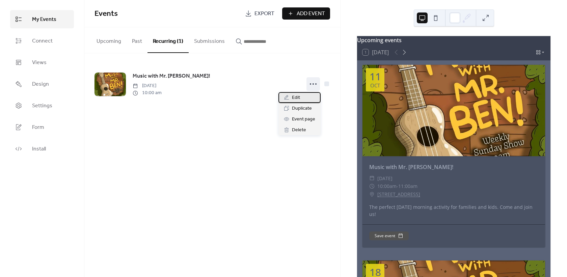
click at [310, 94] on div "Edit" at bounding box center [299, 97] width 42 height 11
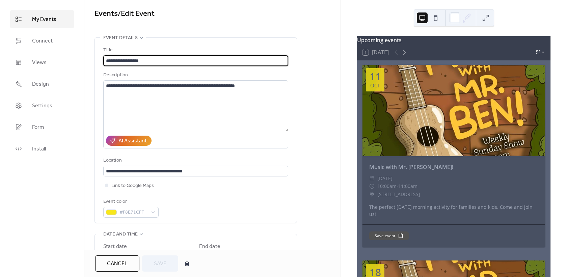
click at [169, 10] on span "Events / Edit Event" at bounding box center [212, 13] width 236 height 13
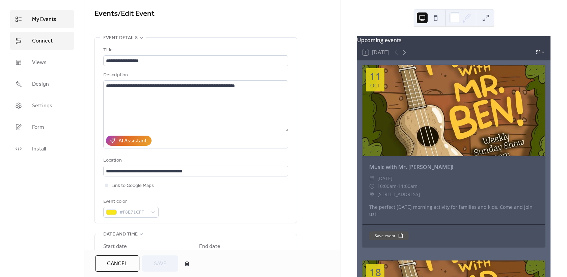
click at [50, 40] on span "Connect" at bounding box center [42, 41] width 21 height 8
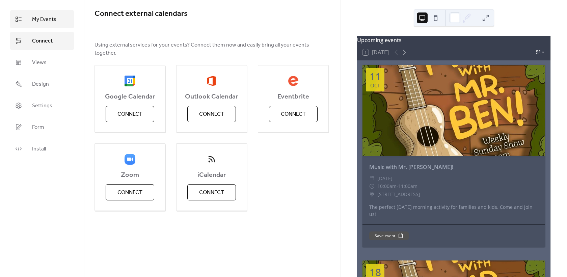
click at [35, 23] on span "My Events" at bounding box center [44, 20] width 24 height 8
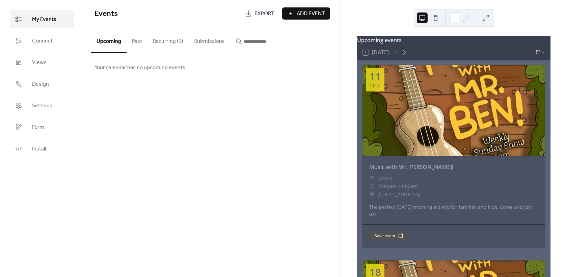
click at [209, 38] on button "Submissions" at bounding box center [210, 39] width 42 height 25
click at [253, 41] on input "button" at bounding box center [264, 41] width 40 height 8
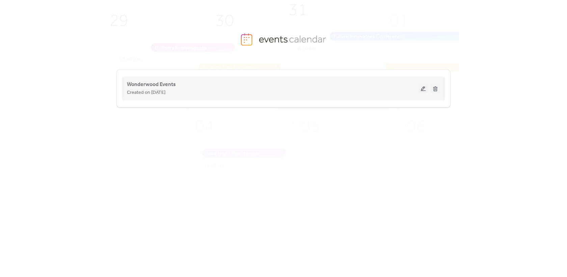
click at [440, 87] on button at bounding box center [435, 88] width 9 height 10
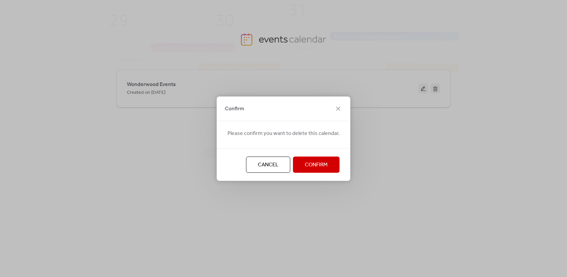
click at [321, 163] on span "Confirm" at bounding box center [316, 165] width 23 height 8
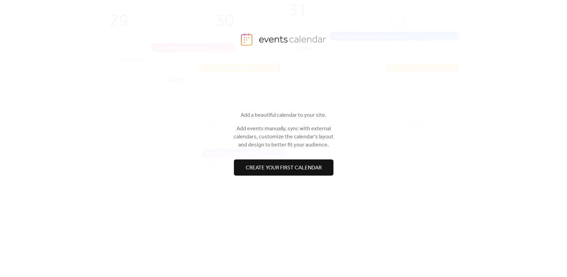
click at [272, 166] on span "Create your first calendar" at bounding box center [284, 168] width 76 height 8
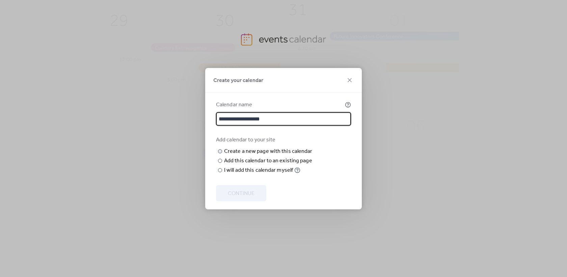
type input "**********"
click at [0, 0] on input "text" at bounding box center [0, 0] width 0 height 0
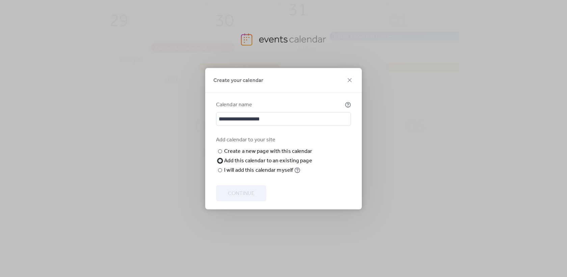
click at [258, 165] on div "Add this calendar to an existing page" at bounding box center [268, 161] width 88 height 8
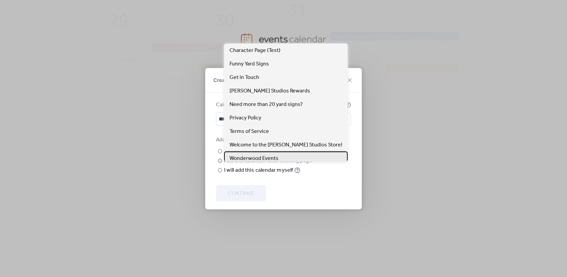
click at [254, 156] on span "Wonderwood Events" at bounding box center [253, 159] width 49 height 8
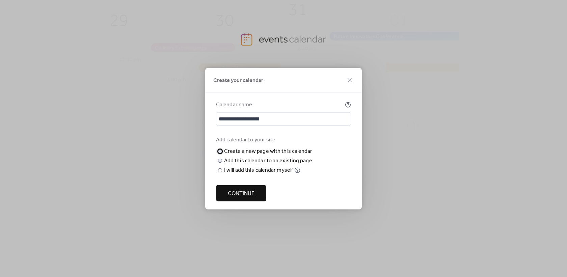
click at [244, 147] on div "Create a new page with this calendar" at bounding box center [268, 151] width 88 height 8
click at [0, 0] on input "text" at bounding box center [0, 0] width 0 height 0
click at [0, 0] on input "******" at bounding box center [0, 0] width 0 height 0
type input "******"
click at [278, 112] on input "**********" at bounding box center [283, 118] width 135 height 13
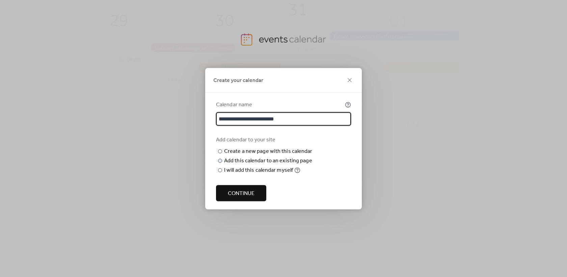
click at [269, 112] on input "**********" at bounding box center [283, 118] width 135 height 13
type input "**********"
click at [0, 0] on input "******" at bounding box center [0, 0] width 0 height 0
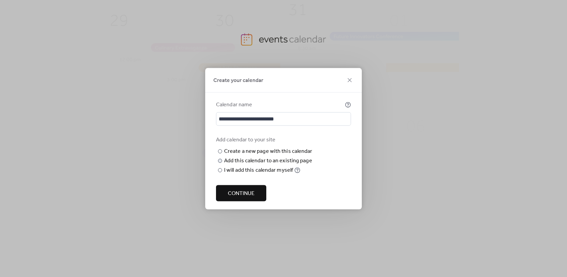
type input "******"
click at [247, 197] on span "Continue" at bounding box center [241, 193] width 27 height 8
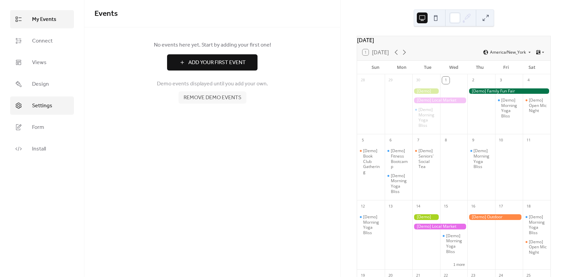
click at [58, 104] on link "Settings" at bounding box center [42, 106] width 64 height 18
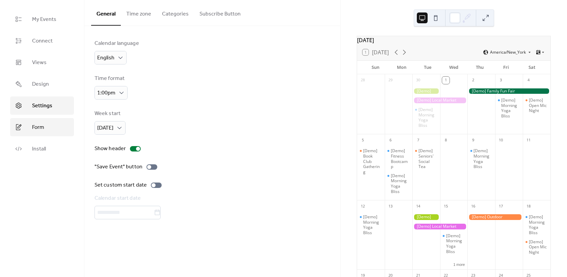
click at [45, 126] on link "Form" at bounding box center [42, 127] width 64 height 18
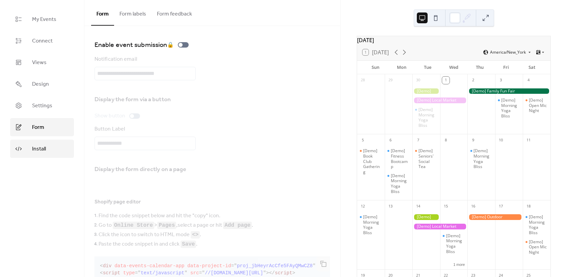
click at [45, 148] on span "Install" at bounding box center [39, 149] width 14 height 8
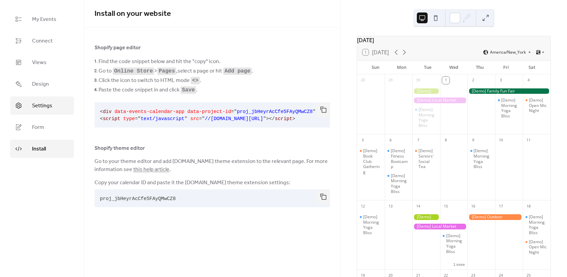
click at [41, 109] on span "Settings" at bounding box center [42, 106] width 20 height 8
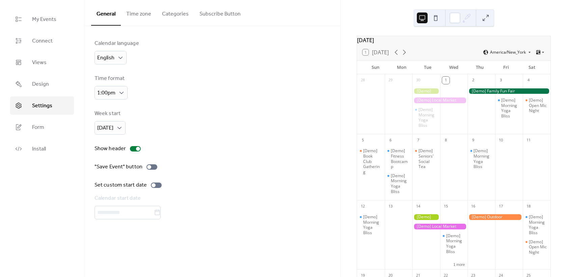
click at [145, 17] on button "Time zone" at bounding box center [139, 12] width 36 height 25
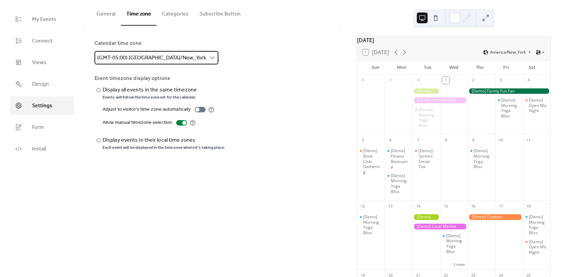
click at [168, 57] on span "(GMT-05:00) [GEOGRAPHIC_DATA]/New_York" at bounding box center [151, 58] width 109 height 10
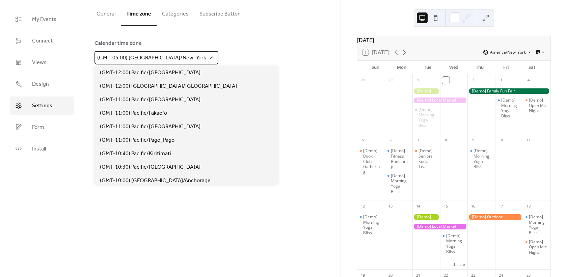
click at [168, 57] on span "(GMT-05:00) [GEOGRAPHIC_DATA]/New_York" at bounding box center [151, 58] width 109 height 10
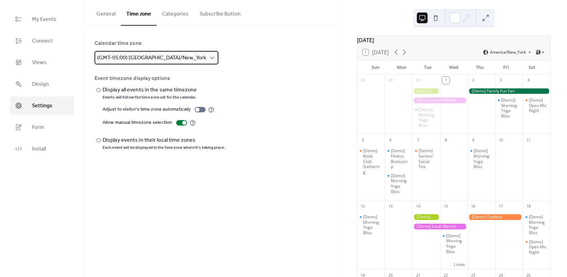
click at [168, 57] on span "(GMT-05:00) [GEOGRAPHIC_DATA]/New_York" at bounding box center [151, 58] width 109 height 10
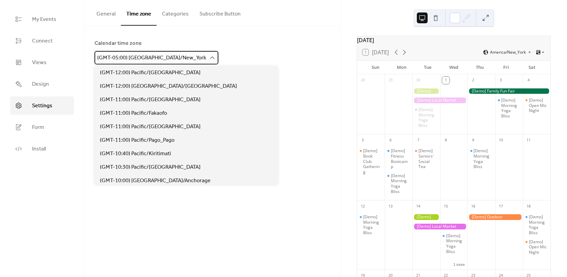
scroll to position [607, 0]
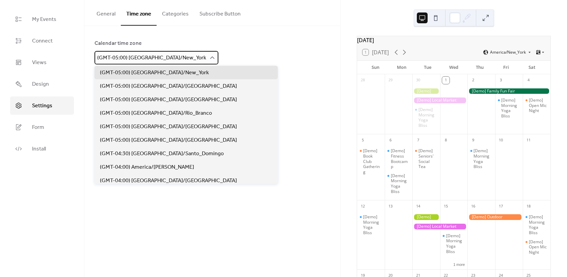
click at [168, 57] on span "(GMT-05:00) [GEOGRAPHIC_DATA]/New_York" at bounding box center [151, 58] width 109 height 10
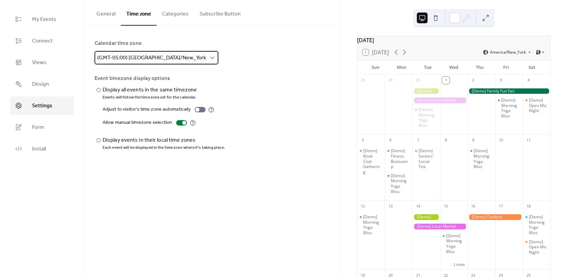
click at [168, 57] on span "(GMT-05:00) [GEOGRAPHIC_DATA]/New_York" at bounding box center [151, 58] width 109 height 10
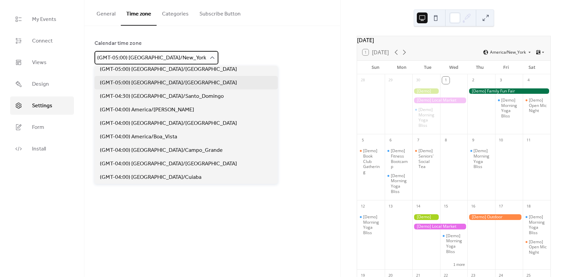
scroll to position [666, 0]
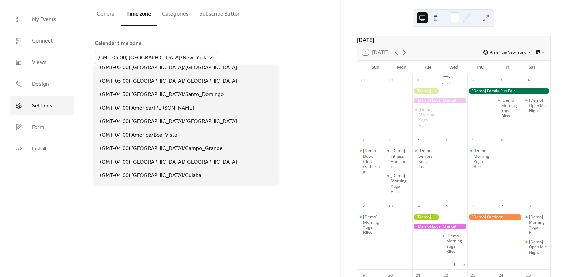
click at [239, 92] on div "​ Display all events in the same timezone Events will follow the time zone set …" at bounding box center [212, 118] width 236 height 64
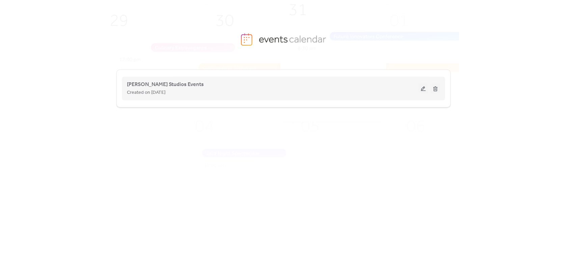
click at [422, 89] on button at bounding box center [422, 88] width 9 height 10
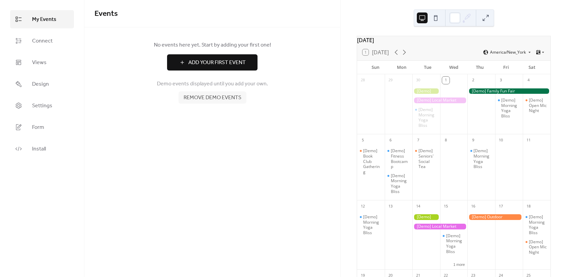
click at [220, 102] on span "Remove demo events" at bounding box center [213, 98] width 58 height 8
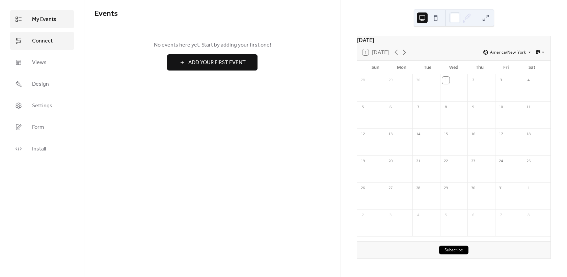
click at [46, 40] on span "Connect" at bounding box center [42, 41] width 21 height 8
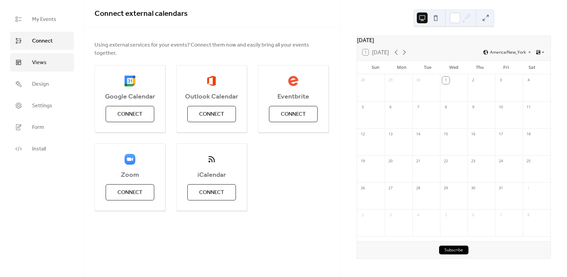
click at [40, 54] on link "Views" at bounding box center [42, 62] width 64 height 18
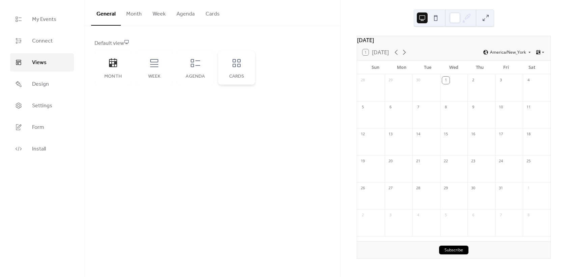
click at [237, 69] on div "Cards" at bounding box center [236, 68] width 37 height 34
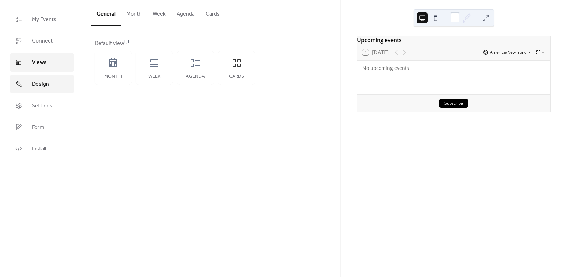
click at [40, 80] on span "Design" at bounding box center [40, 84] width 17 height 8
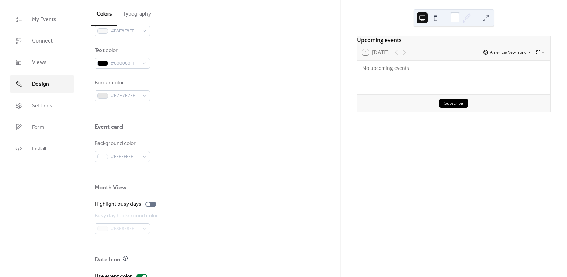
scroll to position [403, 0]
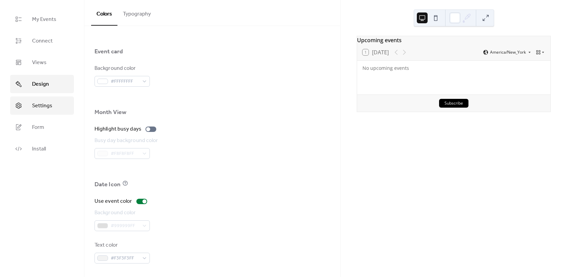
click at [54, 106] on link "Settings" at bounding box center [42, 106] width 64 height 18
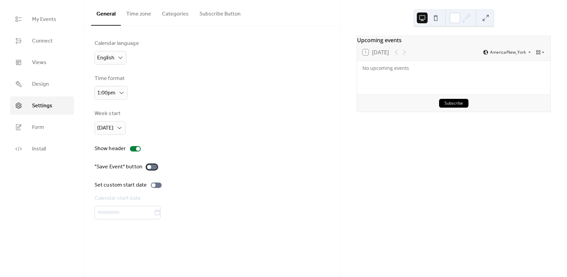
click at [156, 168] on label ""Save Event" button" at bounding box center [126, 167] width 65 height 8
click at [143, 11] on button "Time zone" at bounding box center [139, 12] width 36 height 25
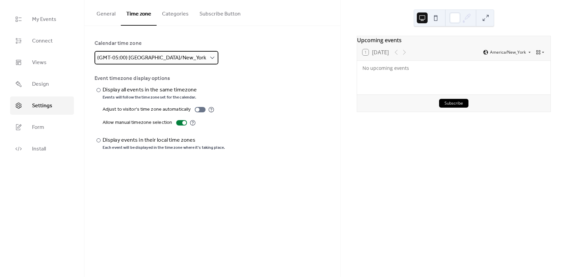
click at [166, 59] on span "(GMT-05:00) [GEOGRAPHIC_DATA]/New_York" at bounding box center [151, 58] width 109 height 10
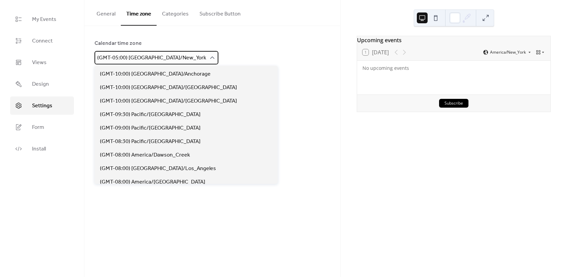
scroll to position [106, 0]
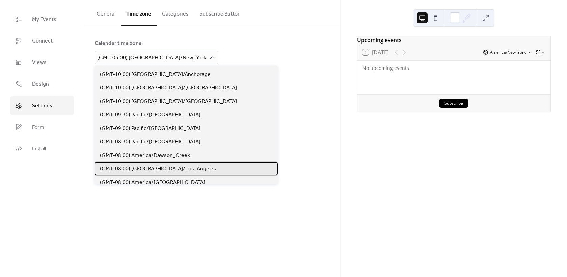
click at [157, 167] on span "(GMT-08:00) [GEOGRAPHIC_DATA]/Los_Angeles" at bounding box center [158, 169] width 116 height 8
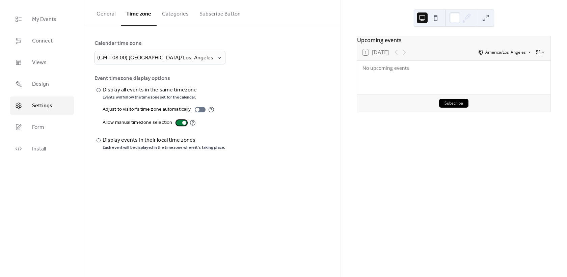
click at [182, 124] on div at bounding box center [184, 123] width 4 height 4
click at [174, 11] on button "Categories" at bounding box center [175, 12] width 37 height 25
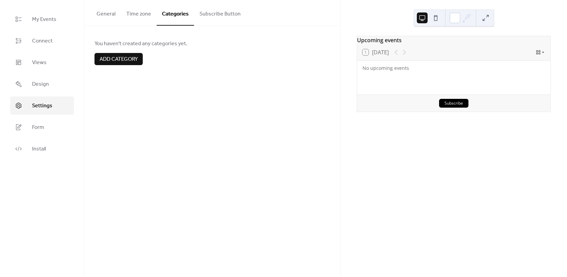
click at [128, 57] on span "Add category" at bounding box center [119, 59] width 38 height 8
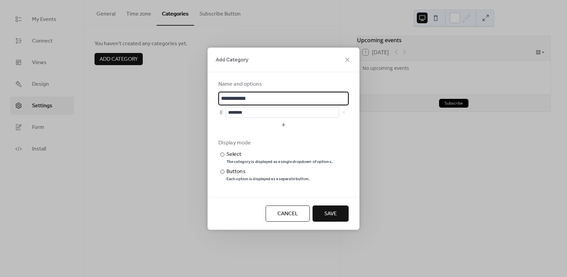
click at [236, 104] on input "**********" at bounding box center [283, 98] width 130 height 13
type input "**********"
click at [280, 178] on div "Each option is displayed as a separate button." at bounding box center [267, 178] width 83 height 5
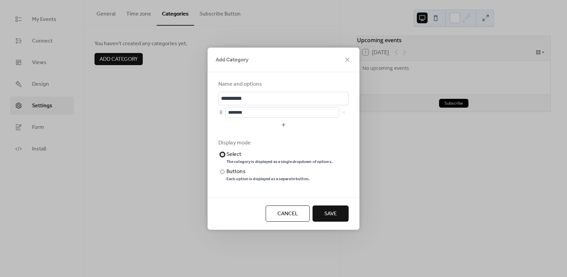
click at [260, 153] on div "Select" at bounding box center [278, 154] width 105 height 8
click at [332, 213] on span "Save" at bounding box center [330, 214] width 12 height 8
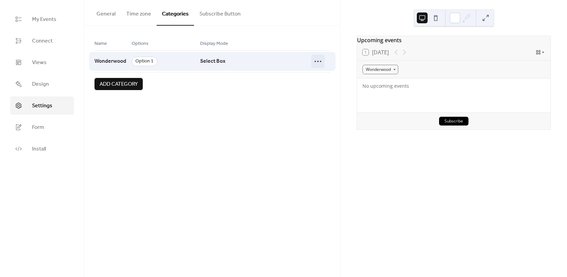
click at [318, 60] on icon at bounding box center [317, 61] width 11 height 11
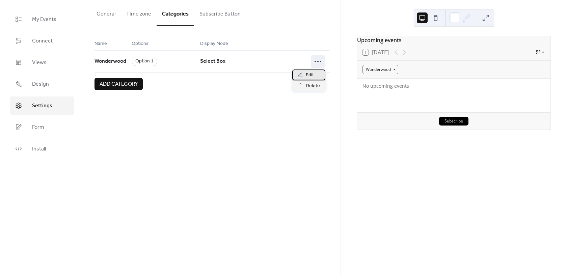
click at [308, 74] on span "Edit" at bounding box center [310, 75] width 8 height 8
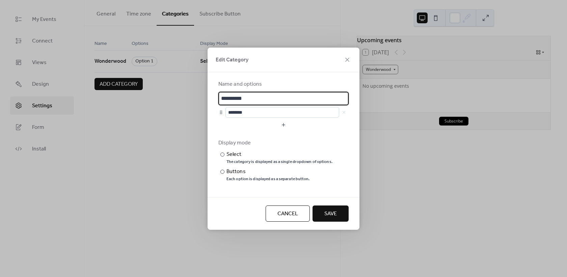
click at [145, 134] on div "**********" at bounding box center [283, 138] width 567 height 277
click at [264, 113] on input "********" at bounding box center [282, 112] width 114 height 11
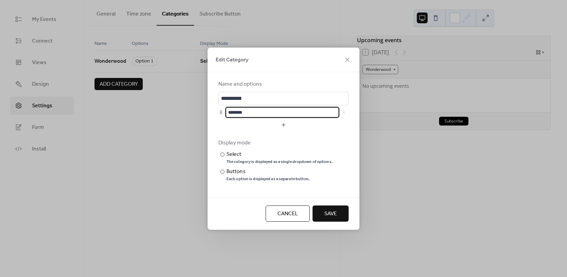
click at [264, 113] on input "********" at bounding box center [282, 112] width 114 height 11
click at [324, 218] on span "Save" at bounding box center [330, 214] width 12 height 8
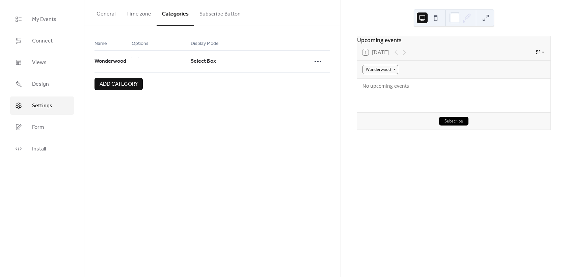
click at [136, 87] on span "Add category" at bounding box center [119, 84] width 38 height 8
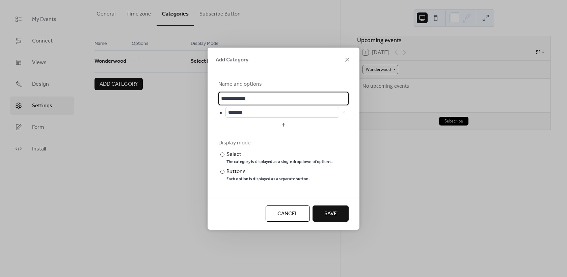
click at [246, 98] on input "**********" at bounding box center [283, 98] width 130 height 13
click at [243, 98] on input "**********" at bounding box center [283, 98] width 130 height 13
type input "**********"
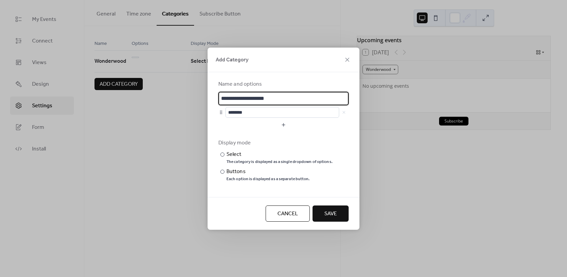
click at [327, 214] on span "Save" at bounding box center [330, 214] width 12 height 8
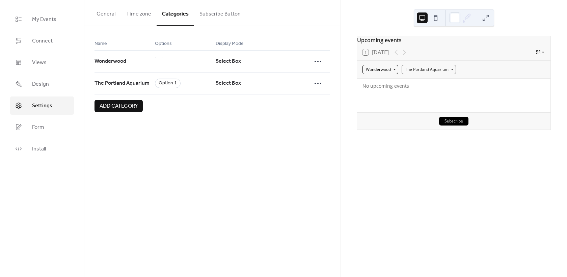
click at [389, 71] on div "Wonderwood" at bounding box center [380, 69] width 36 height 9
click at [390, 73] on div "Wonderwood" at bounding box center [380, 69] width 36 height 9
click at [424, 74] on div "The Portland Aquarium" at bounding box center [429, 69] width 54 height 9
click at [272, 138] on div "General Time zone Categories Subscribe Button Calendar language English Time fo…" at bounding box center [212, 138] width 256 height 277
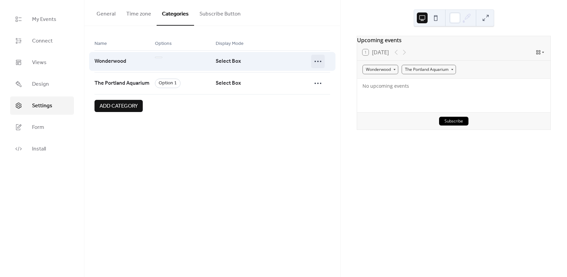
click at [316, 57] on icon at bounding box center [317, 61] width 11 height 11
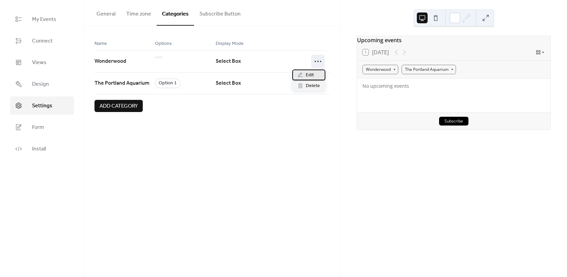
click at [311, 71] on span "Edit" at bounding box center [310, 75] width 8 height 8
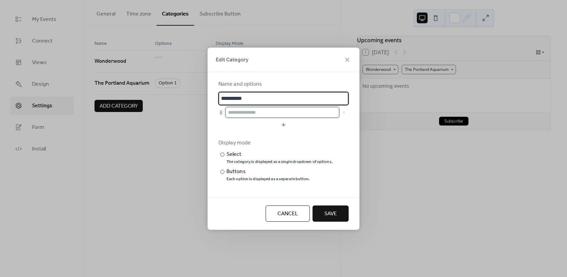
click at [256, 116] on input "text" at bounding box center [282, 112] width 114 height 11
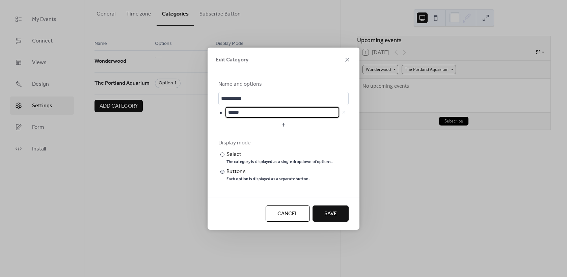
type input "******"
click at [259, 174] on div "Buttons" at bounding box center [267, 172] width 82 height 8
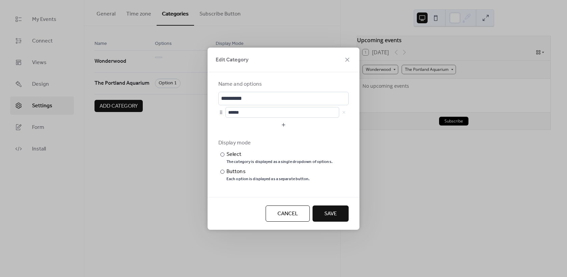
click at [322, 209] on button "Save" at bounding box center [330, 213] width 36 height 16
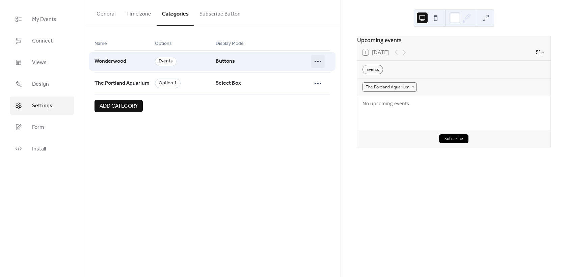
click at [321, 59] on icon at bounding box center [317, 61] width 11 height 11
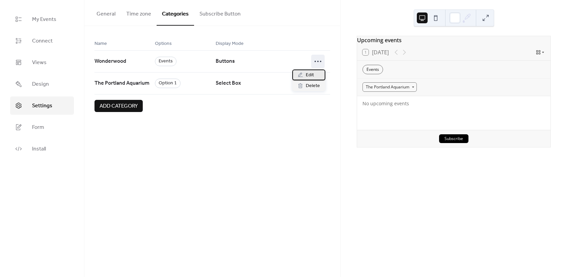
click at [308, 77] on span "Edit" at bounding box center [310, 75] width 8 height 8
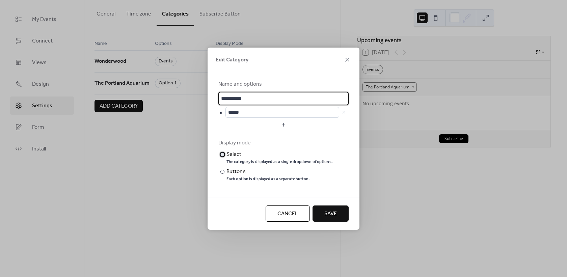
click at [255, 161] on div "The category is displayed as a single dropdown of options." at bounding box center [279, 161] width 106 height 5
click at [324, 211] on span "Save" at bounding box center [330, 214] width 12 height 8
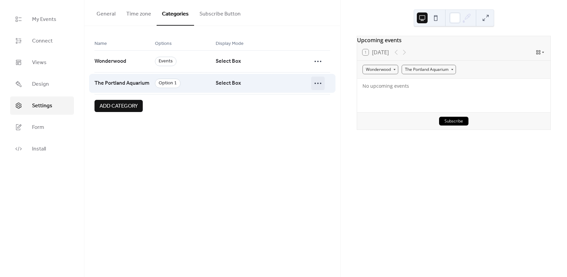
click at [323, 80] on icon at bounding box center [317, 83] width 11 height 11
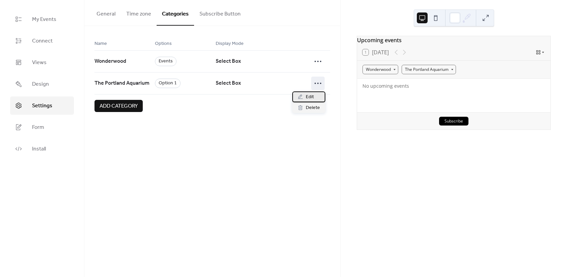
click at [310, 95] on span "Edit" at bounding box center [310, 97] width 8 height 8
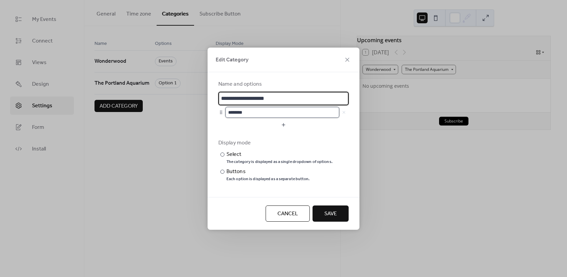
click at [260, 111] on input "********" at bounding box center [282, 112] width 114 height 11
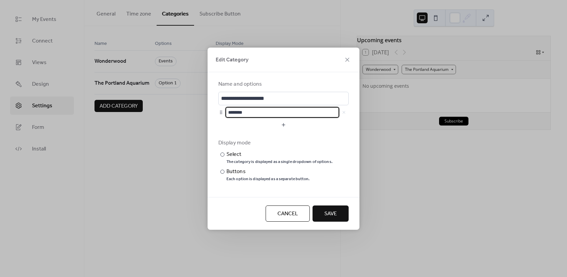
click at [260, 111] on input "********" at bounding box center [282, 112] width 114 height 11
type input "******"
click at [271, 122] on button "button" at bounding box center [283, 124] width 130 height 11
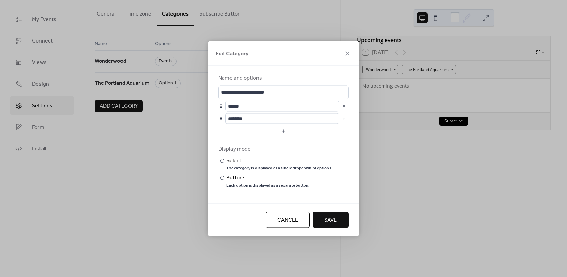
click at [346, 118] on button "button" at bounding box center [343, 118] width 9 height 9
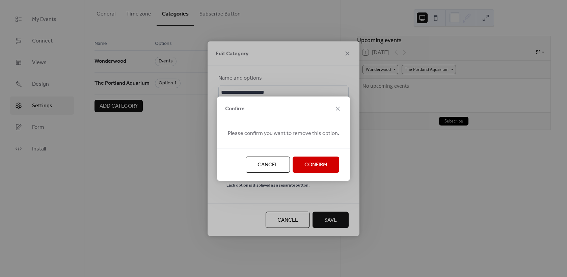
click at [308, 168] on span "Confirm" at bounding box center [315, 165] width 23 height 8
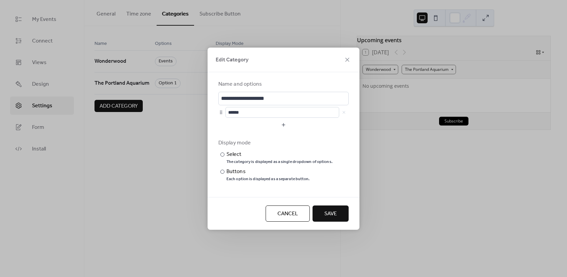
click at [321, 212] on button "Save" at bounding box center [330, 213] width 36 height 16
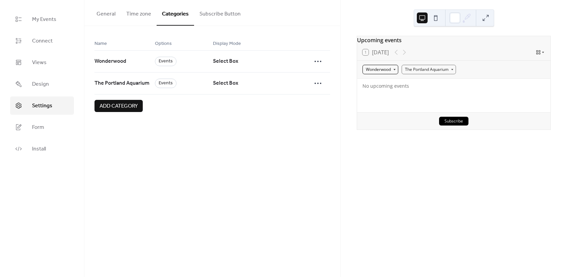
click at [393, 71] on div "Wonderwood" at bounding box center [380, 69] width 36 height 9
click at [422, 73] on div "The Portland Aquarium" at bounding box center [429, 69] width 54 height 9
click at [467, 58] on div "1 [DATE]" at bounding box center [453, 52] width 193 height 16
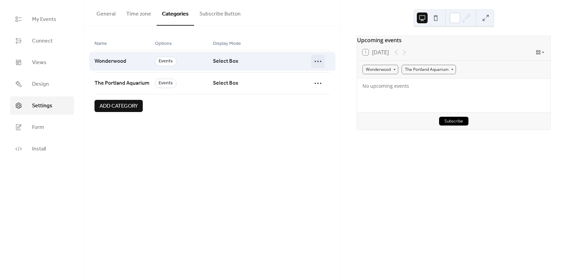
click at [318, 63] on icon at bounding box center [317, 61] width 11 height 11
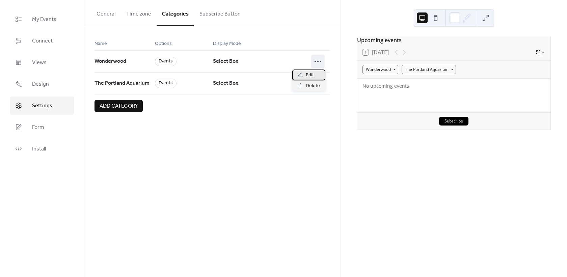
click at [309, 77] on span "Edit" at bounding box center [310, 75] width 8 height 8
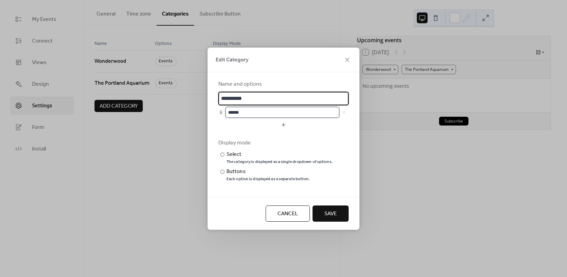
click at [262, 109] on input "******" at bounding box center [282, 112] width 114 height 11
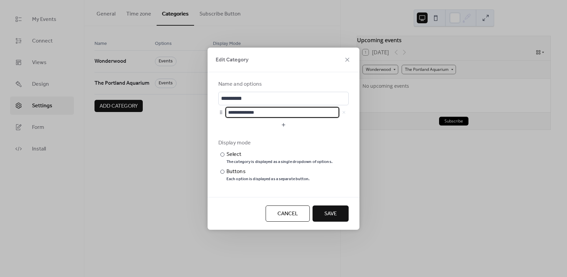
type input "**********"
click at [217, 193] on div "**********" at bounding box center [284, 134] width 152 height 125
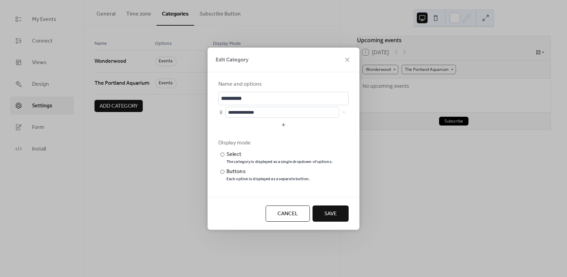
click at [328, 212] on span "Save" at bounding box center [330, 214] width 12 height 8
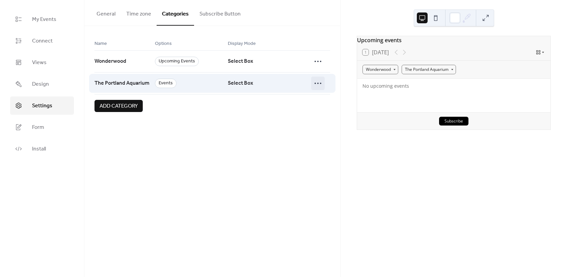
click at [319, 86] on icon at bounding box center [317, 83] width 11 height 11
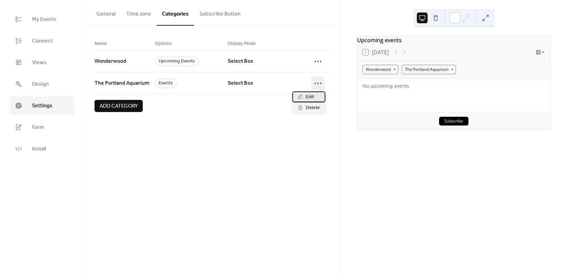
click at [306, 98] on span "Edit" at bounding box center [310, 97] width 8 height 8
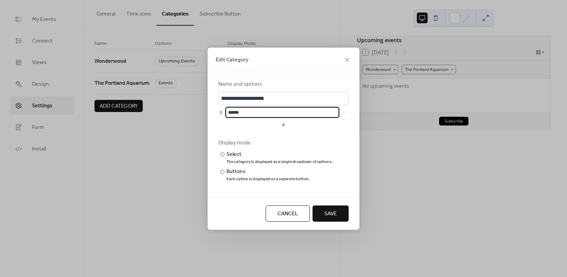
click at [229, 113] on input "******" at bounding box center [282, 112] width 114 height 11
type input "**********"
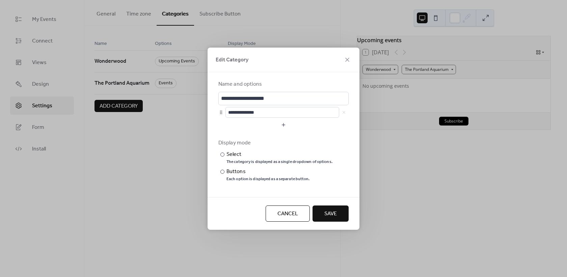
click at [323, 209] on button "Save" at bounding box center [330, 213] width 36 height 16
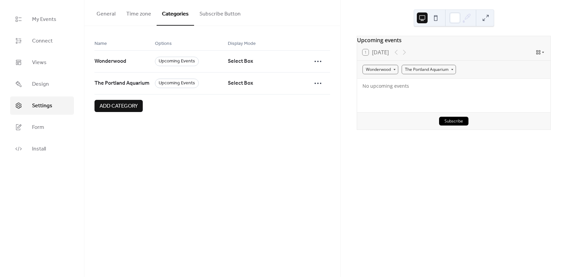
click at [218, 18] on button "Subscribe Button" at bounding box center [220, 12] width 52 height 25
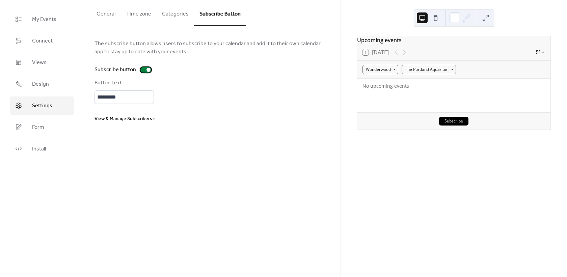
click at [146, 70] on div at bounding box center [148, 70] width 4 height 4
click at [175, 13] on button "Categories" at bounding box center [175, 12] width 37 height 25
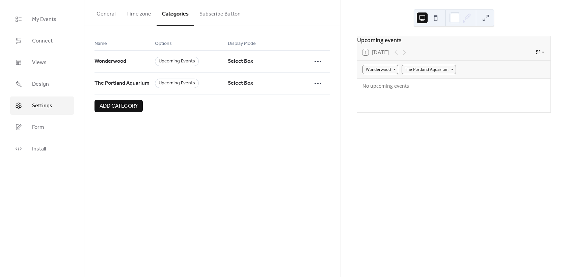
click at [134, 15] on button "Time zone" at bounding box center [139, 12] width 36 height 25
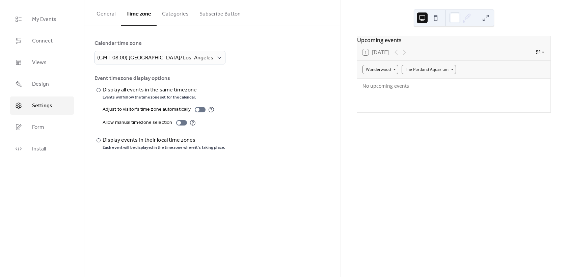
click at [109, 15] on button "General" at bounding box center [106, 12] width 30 height 25
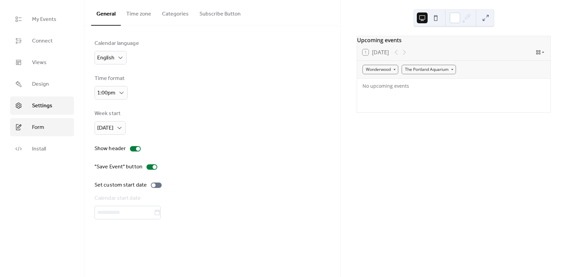
click at [38, 131] on span "Form" at bounding box center [38, 127] width 12 height 8
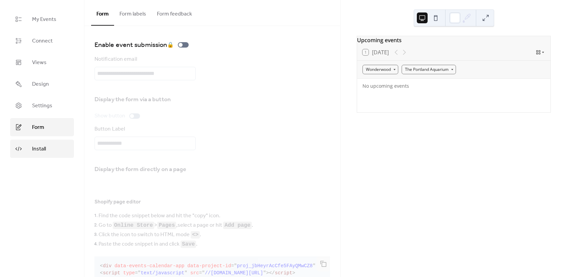
click at [38, 153] on span "Install" at bounding box center [39, 149] width 14 height 8
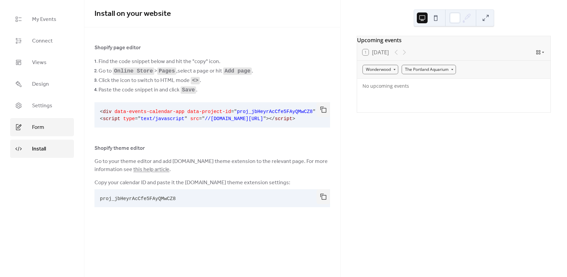
click at [37, 129] on span "Form" at bounding box center [38, 127] width 12 height 8
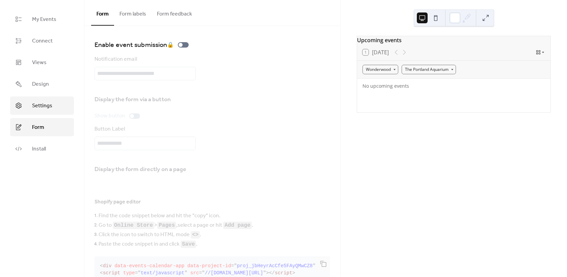
click at [34, 106] on span "Settings" at bounding box center [42, 106] width 20 height 8
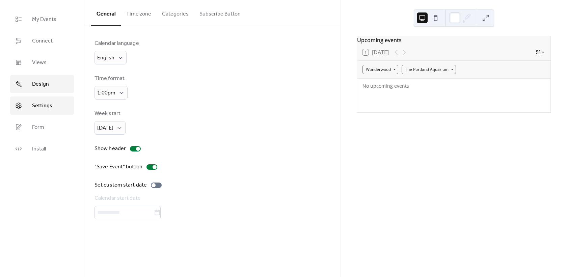
click at [36, 85] on span "Design" at bounding box center [40, 84] width 17 height 8
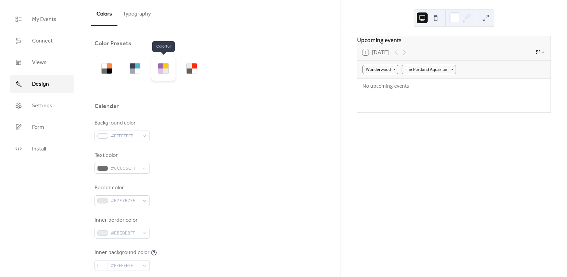
click at [157, 71] on div at bounding box center [163, 68] width 24 height 24
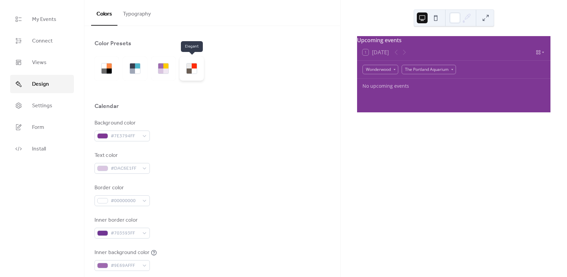
click at [194, 70] on div at bounding box center [194, 70] width 5 height 5
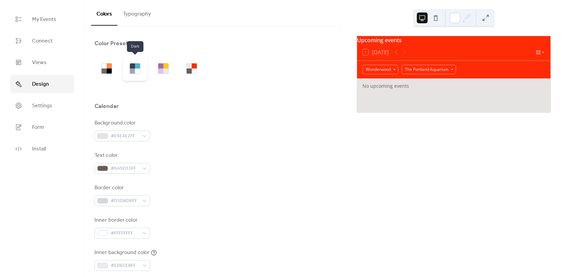
click at [138, 67] on div at bounding box center [137, 65] width 5 height 5
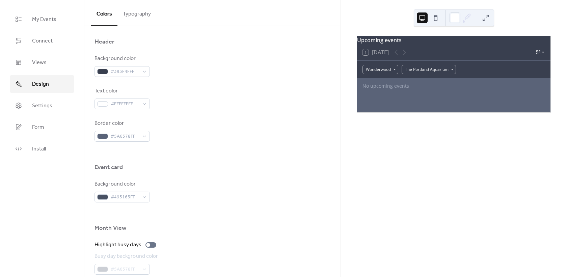
scroll to position [403, 0]
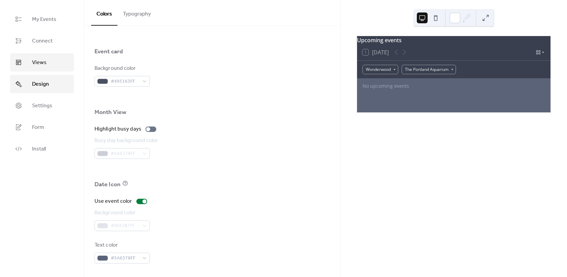
click at [39, 60] on span "Views" at bounding box center [39, 63] width 15 height 8
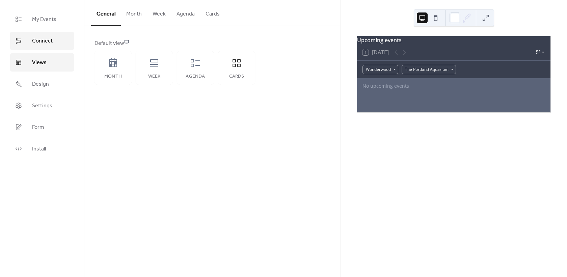
click at [40, 44] on span "Connect" at bounding box center [42, 41] width 21 height 8
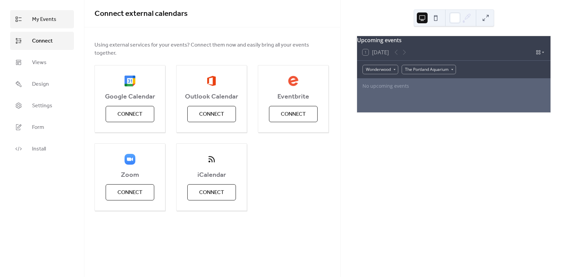
click at [39, 22] on span "My Events" at bounding box center [44, 20] width 24 height 8
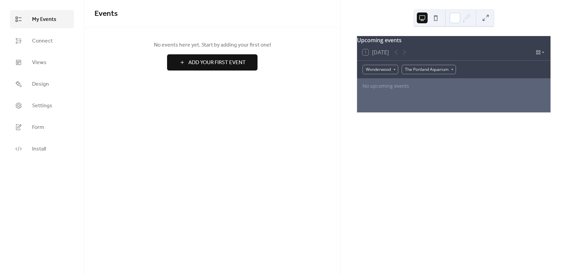
click at [210, 64] on span "Add Your First Event" at bounding box center [216, 63] width 57 height 8
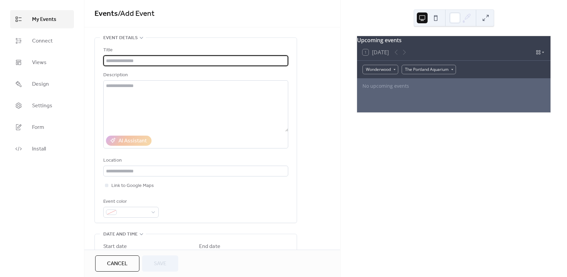
paste input "**********"
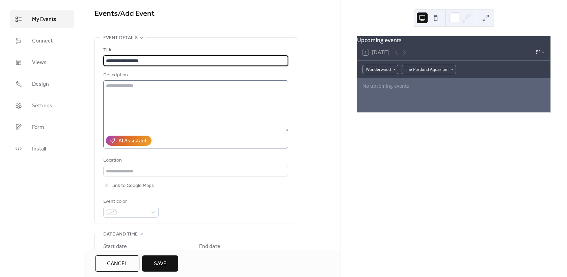
type input "**********"
click at [130, 86] on textarea at bounding box center [195, 105] width 185 height 51
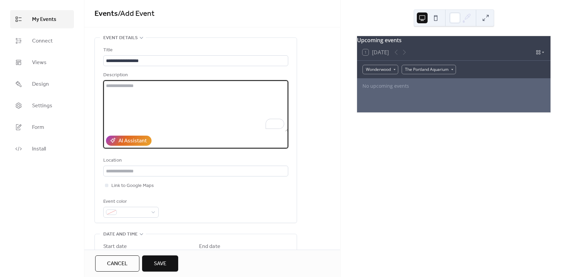
paste textarea "**********"
type textarea "**********"
